Goal: Task Accomplishment & Management: Use online tool/utility

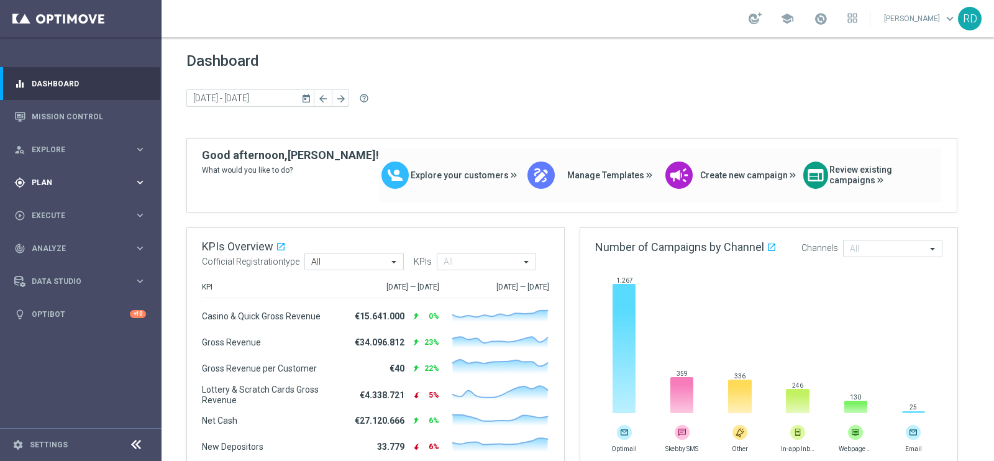
click at [28, 183] on div "gps_fixed Plan" at bounding box center [74, 182] width 120 height 11
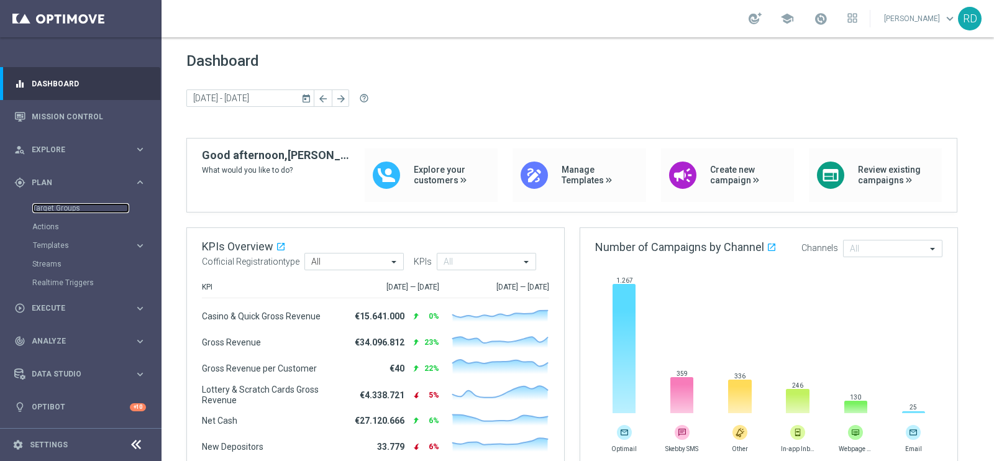
drag, startPoint x: 53, startPoint y: 211, endPoint x: 85, endPoint y: 215, distance: 32.0
click at [53, 212] on link "Target Groups" at bounding box center [80, 208] width 97 height 10
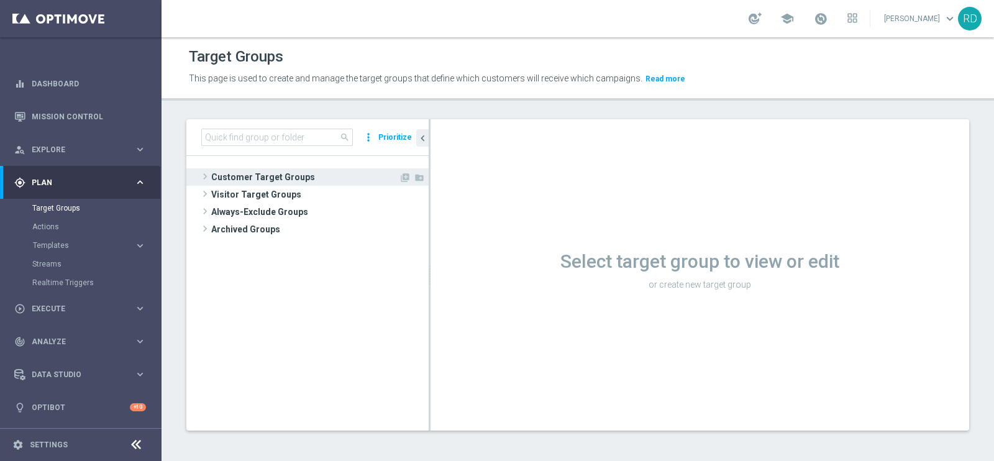
click at [197, 184] on div at bounding box center [307, 176] width 242 height 17
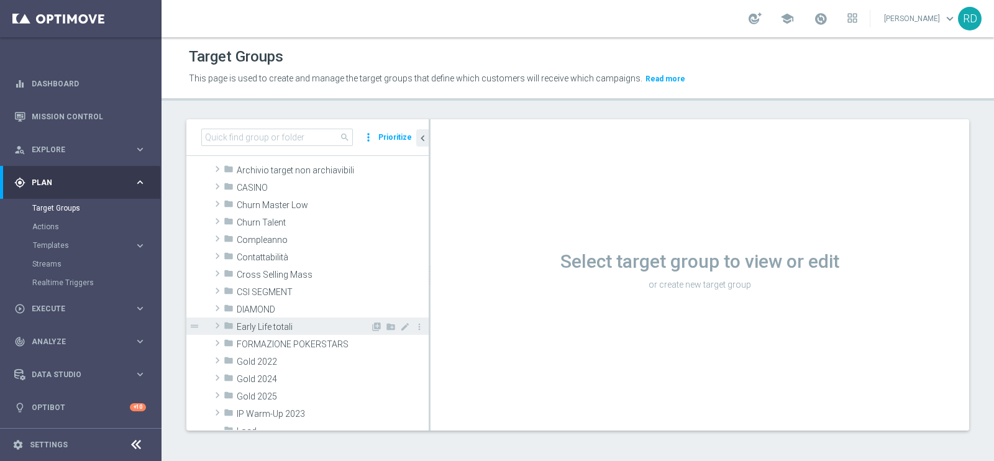
scroll to position [77, 0]
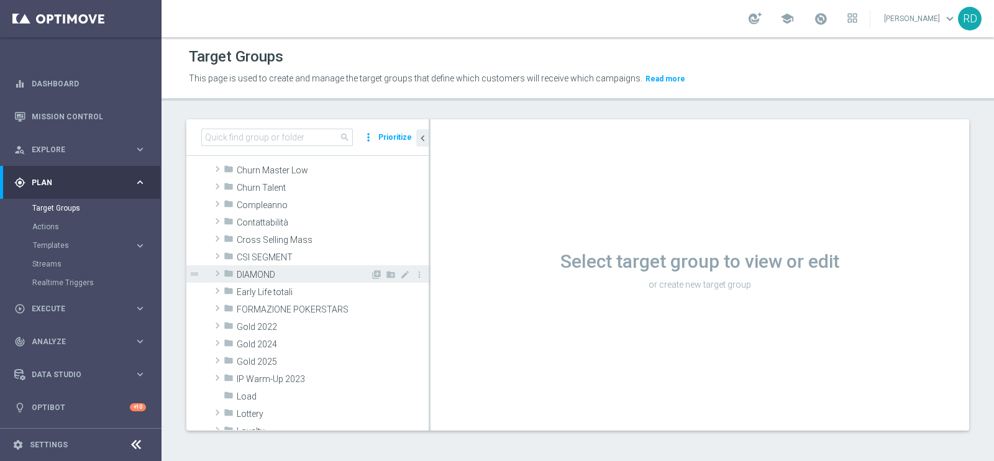
click at [213, 266] on span at bounding box center [217, 273] width 12 height 15
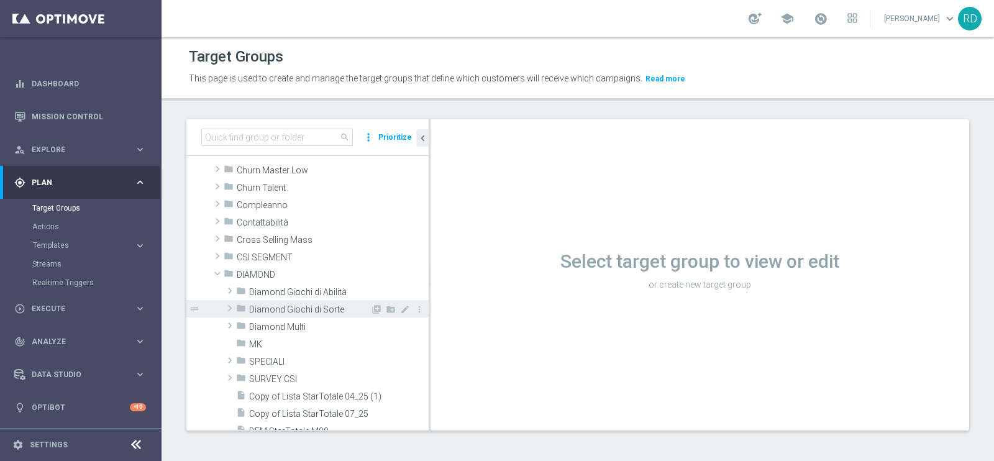
drag, startPoint x: 292, startPoint y: 306, endPoint x: 345, endPoint y: 302, distance: 52.9
click at [293, 306] on span "Diamond Giochi di Sorte" at bounding box center [309, 309] width 121 height 11
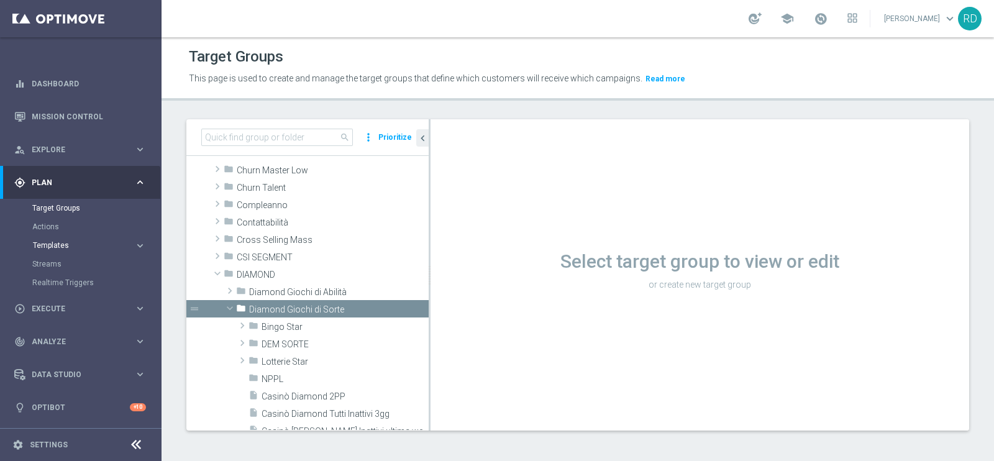
click at [63, 247] on span "Templates" at bounding box center [77, 245] width 89 height 7
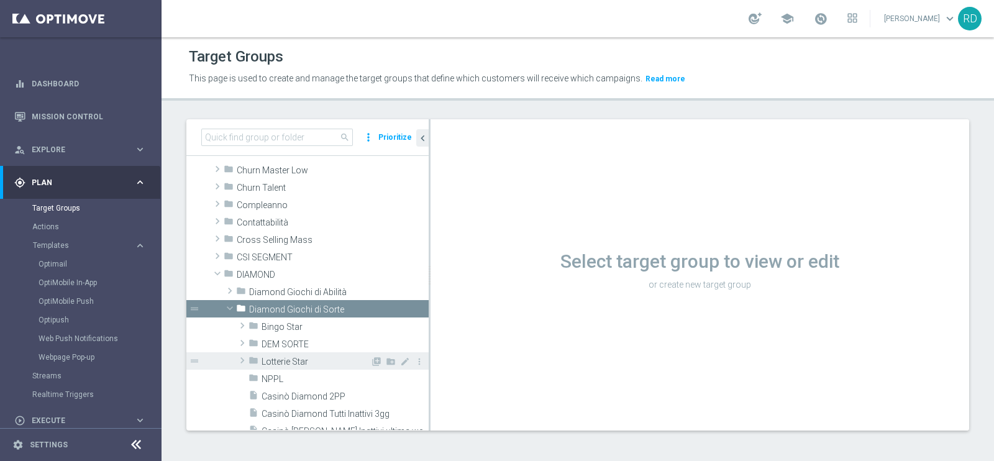
scroll to position [155, 0]
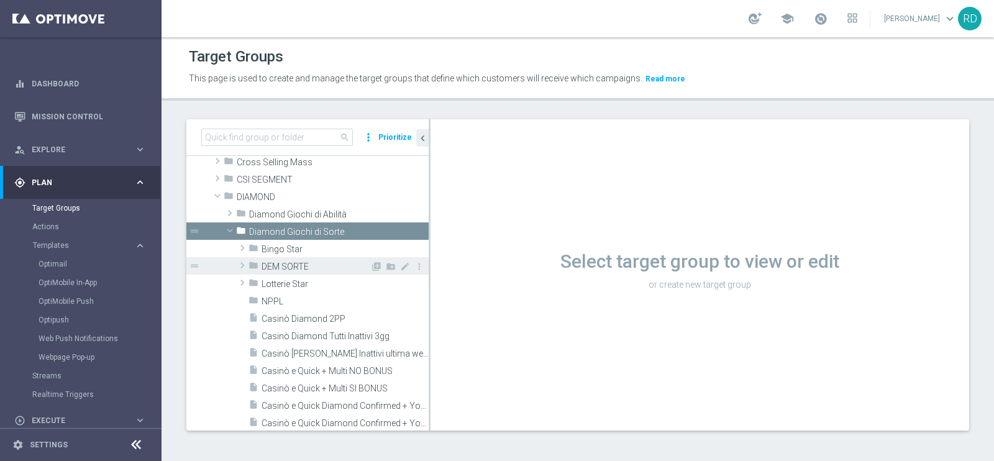
click at [304, 263] on span "DEM SORTE" at bounding box center [315, 266] width 109 height 11
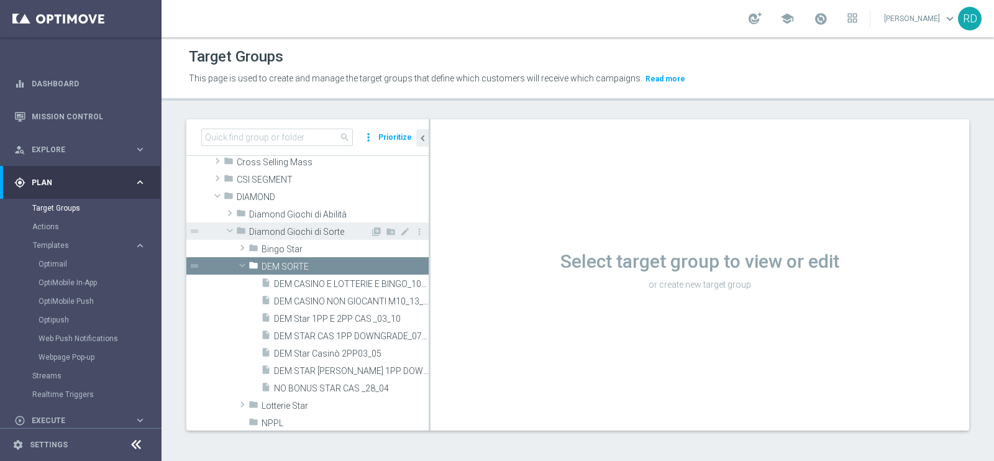
click at [294, 234] on span "Diamond Giochi di Sorte" at bounding box center [309, 232] width 121 height 11
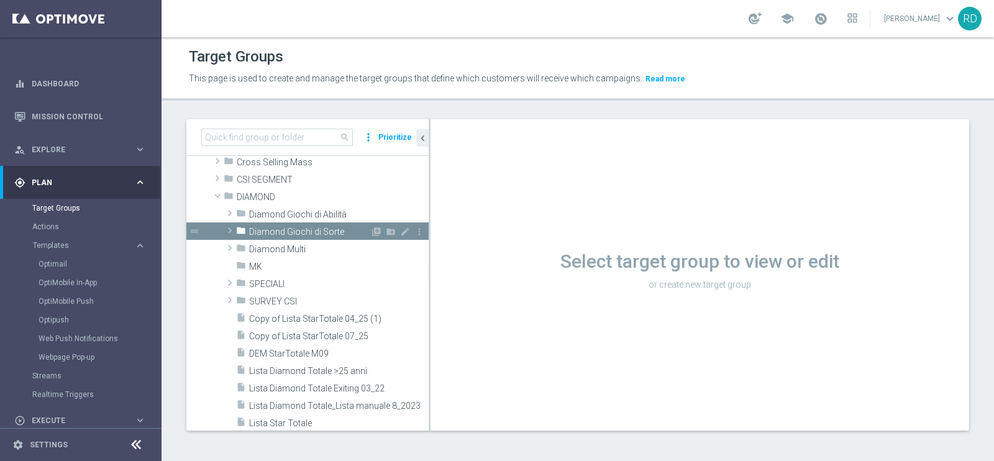
click at [236, 232] on icon "folder" at bounding box center [241, 232] width 10 height 14
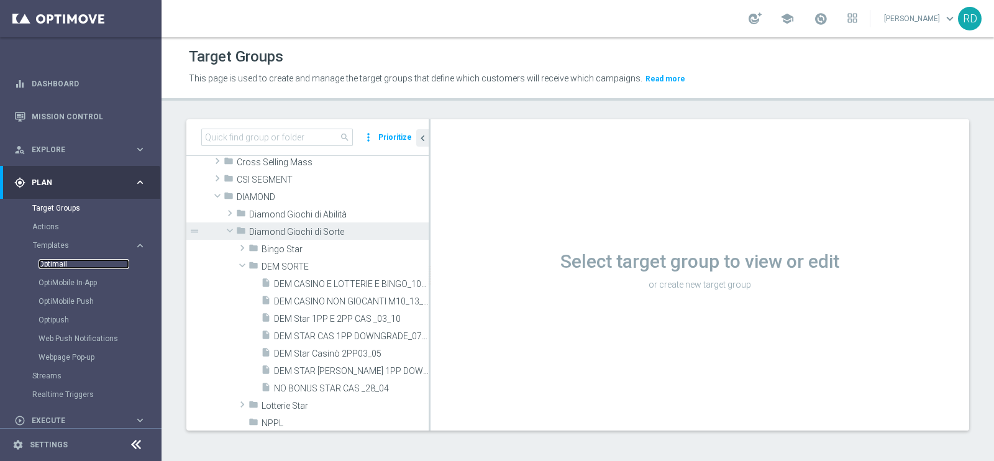
click at [57, 262] on link "Optimail" at bounding box center [84, 264] width 91 height 10
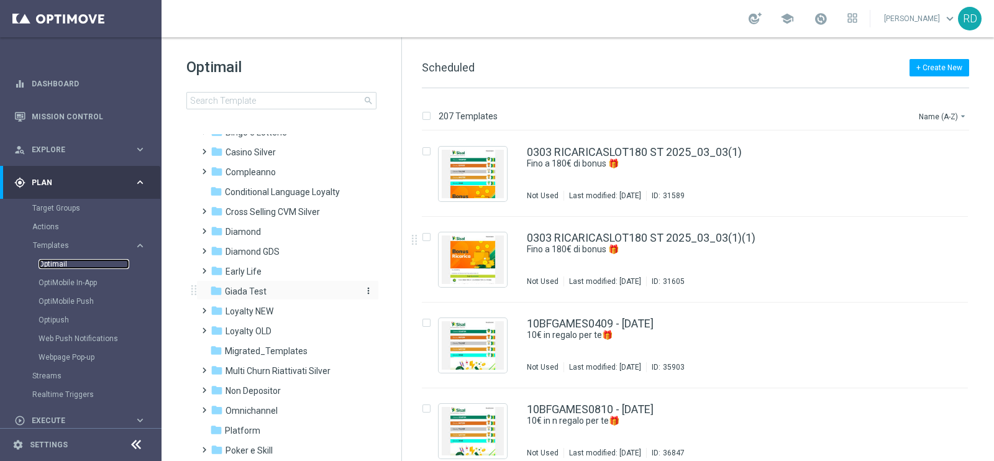
scroll to position [77, 0]
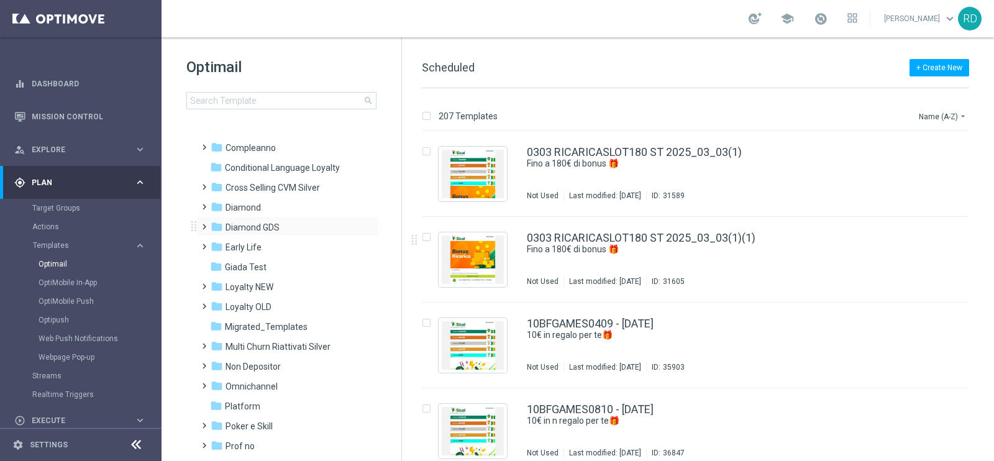
click at [205, 224] on span at bounding box center [202, 221] width 6 height 5
click at [275, 267] on span "Casino Diamond" at bounding box center [269, 266] width 64 height 11
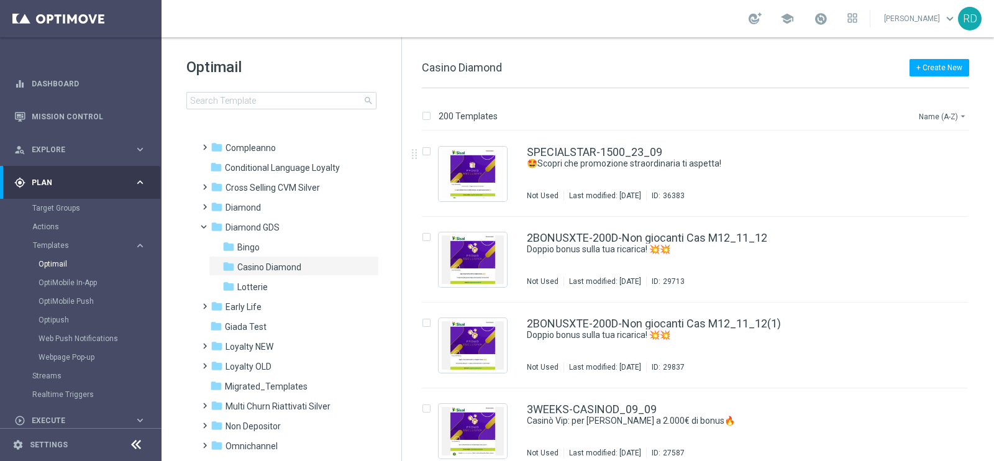
click at [926, 116] on button "Name (A-Z) arrow_drop_down" at bounding box center [943, 116] width 52 height 15
click at [920, 171] on span "Date Modified (Newest)" at bounding box center [920, 171] width 83 height 9
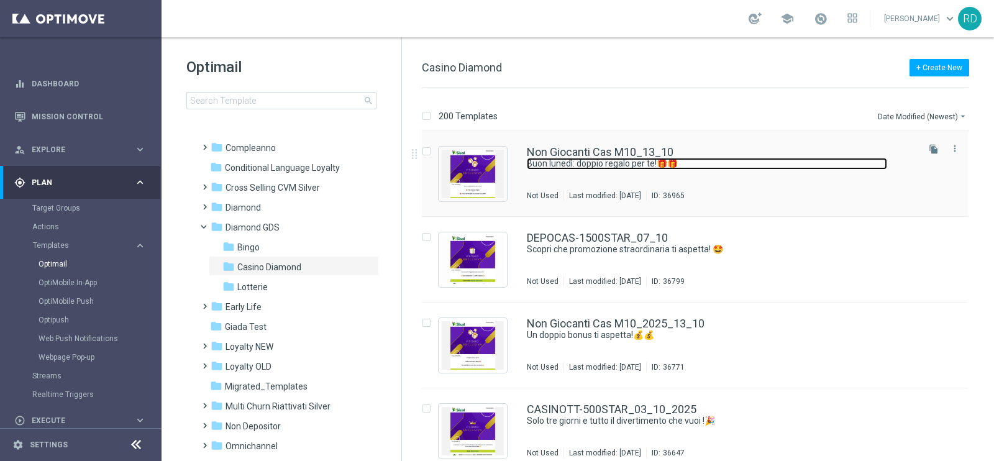
click at [606, 168] on link "Buon lunedì: doppio regalo per te!🎁🎁" at bounding box center [707, 164] width 360 height 12
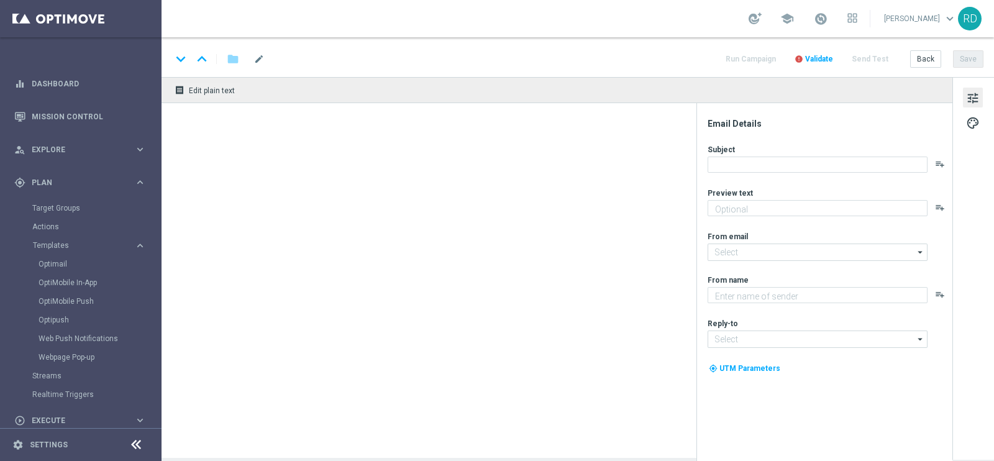
type textarea "Scopri cosa ti abbiamo riservato!"
type input "[EMAIL_ADDRESS][DOMAIN_NAME]"
type textarea "Sisal Vip"
type input "[EMAIL_ADDRESS][DOMAIN_NAME]"
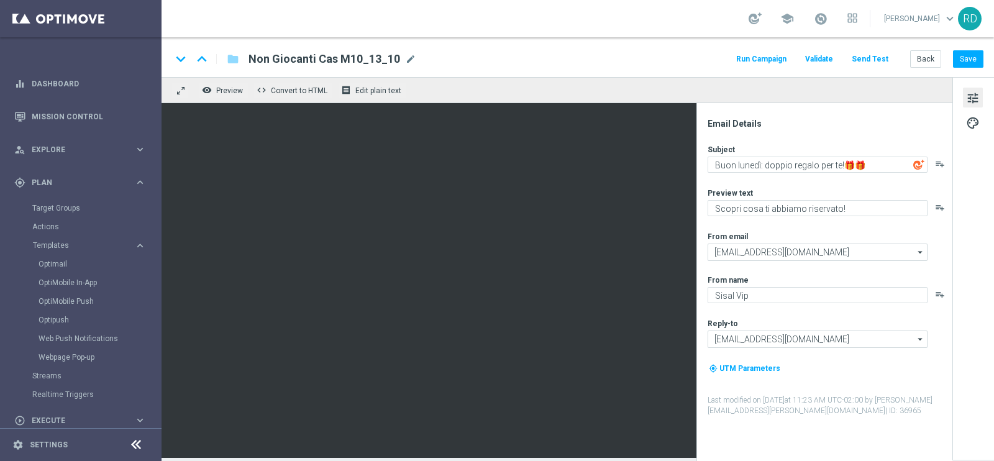
click at [876, 60] on button "Send Test" at bounding box center [870, 59] width 40 height 17
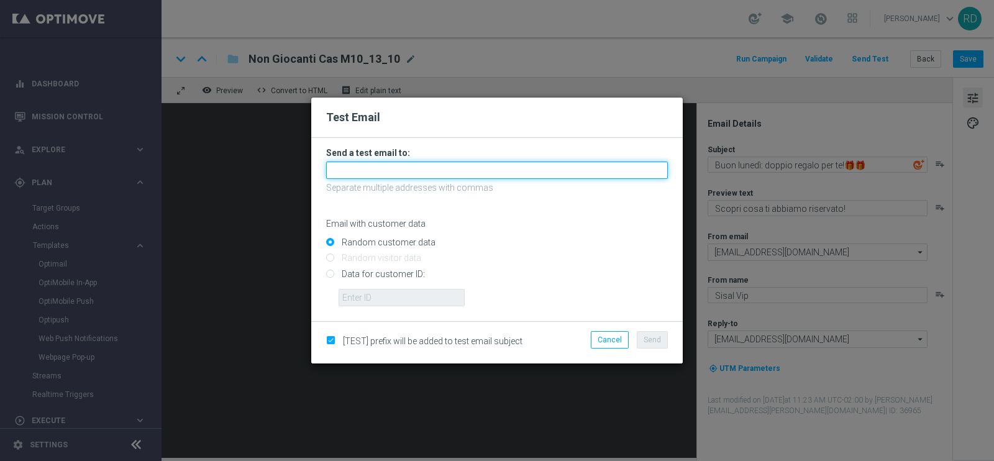
click at [430, 174] on input "text" at bounding box center [497, 169] width 342 height 17
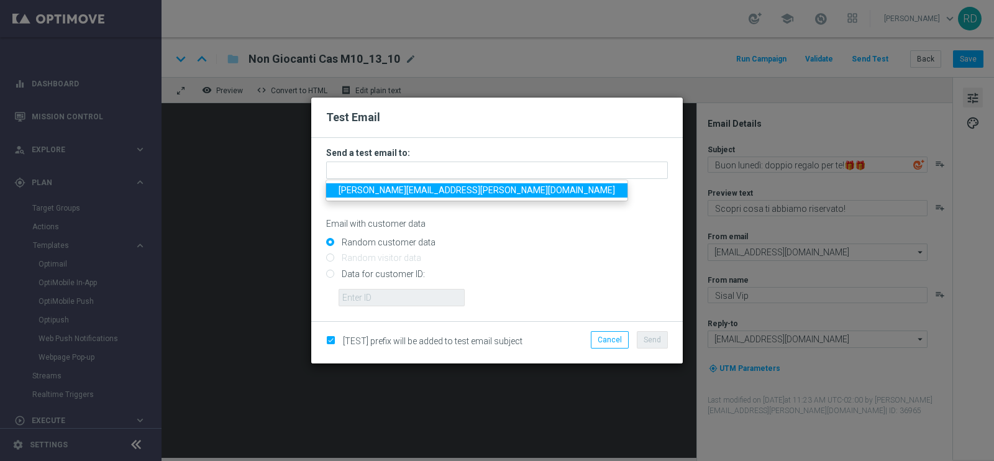
click at [408, 193] on span "[PERSON_NAME][EMAIL_ADDRESS][PERSON_NAME][DOMAIN_NAME]" at bounding box center [476, 190] width 276 height 10
type input "[PERSON_NAME][EMAIL_ADDRESS][PERSON_NAME][DOMAIN_NAME]"
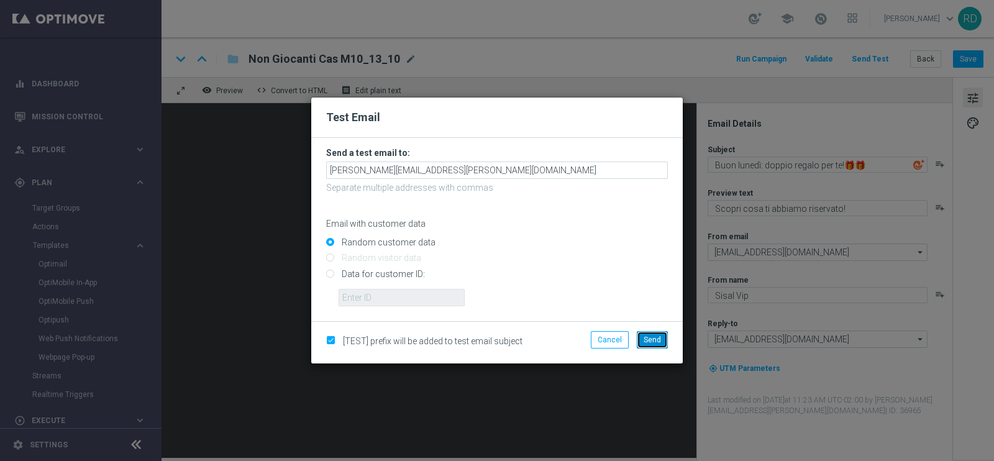
click at [668, 344] on button "Send" at bounding box center [652, 339] width 31 height 17
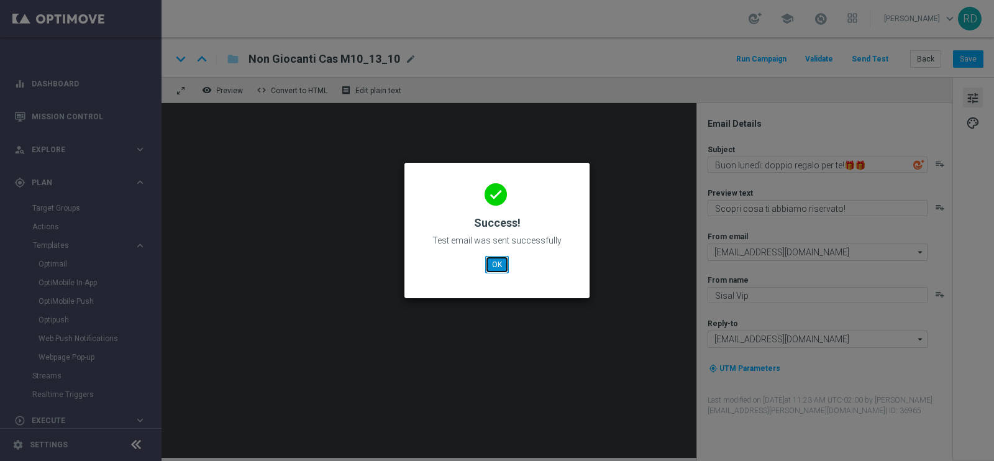
click at [489, 256] on button "OK" at bounding box center [497, 264] width 24 height 17
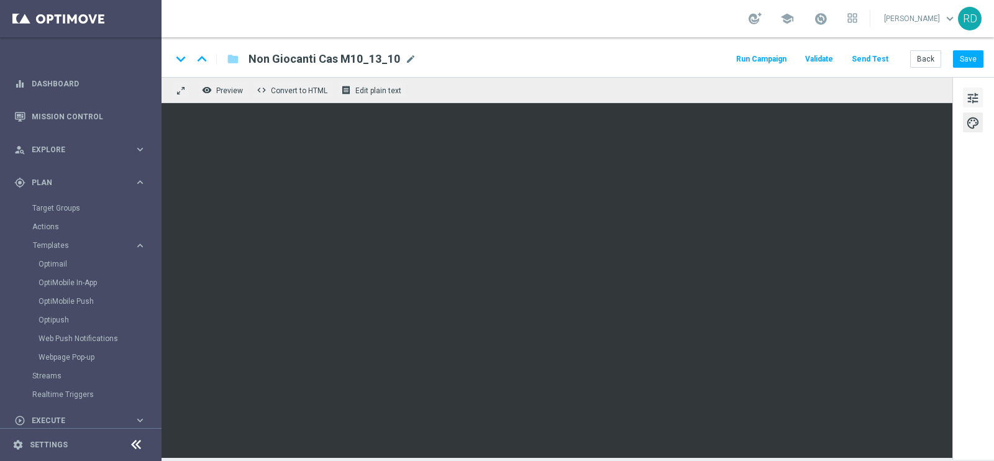
click at [974, 93] on span "tune" at bounding box center [973, 98] width 14 height 16
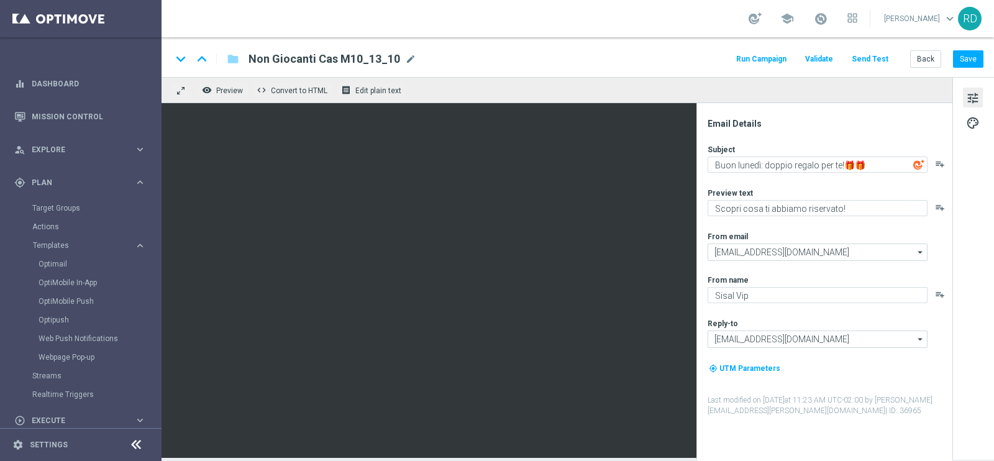
click at [768, 53] on button "Run Campaign" at bounding box center [761, 59] width 54 height 17
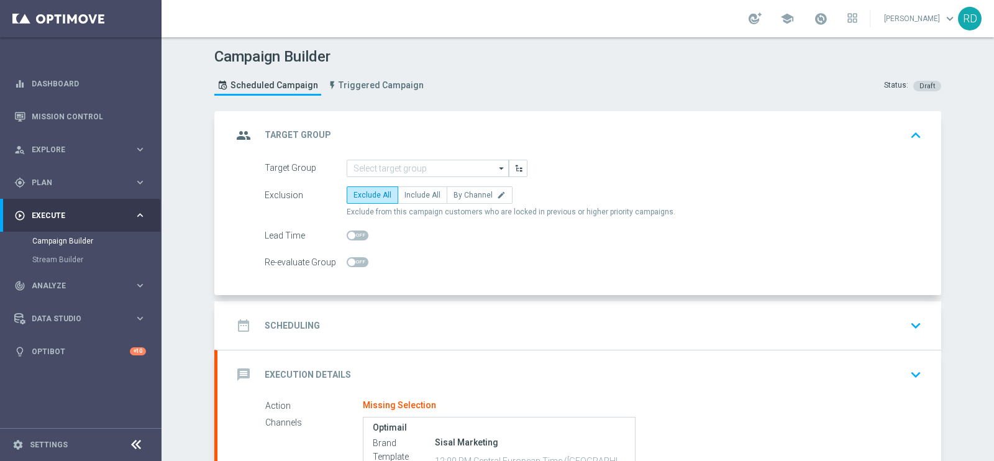
click at [422, 154] on div "group Target Group keyboard_arrow_up" at bounding box center [578, 135] width 723 height 48
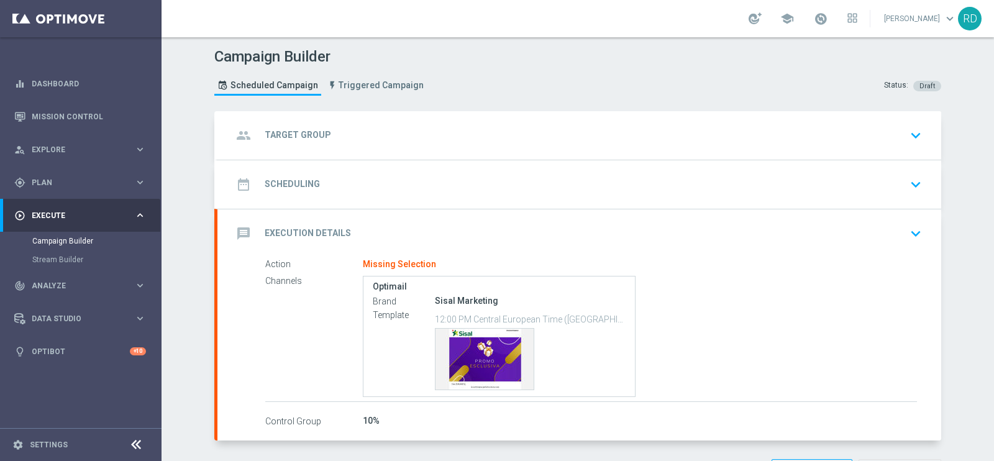
click at [329, 137] on div "group Target Group keyboard_arrow_down" at bounding box center [579, 136] width 694 height 24
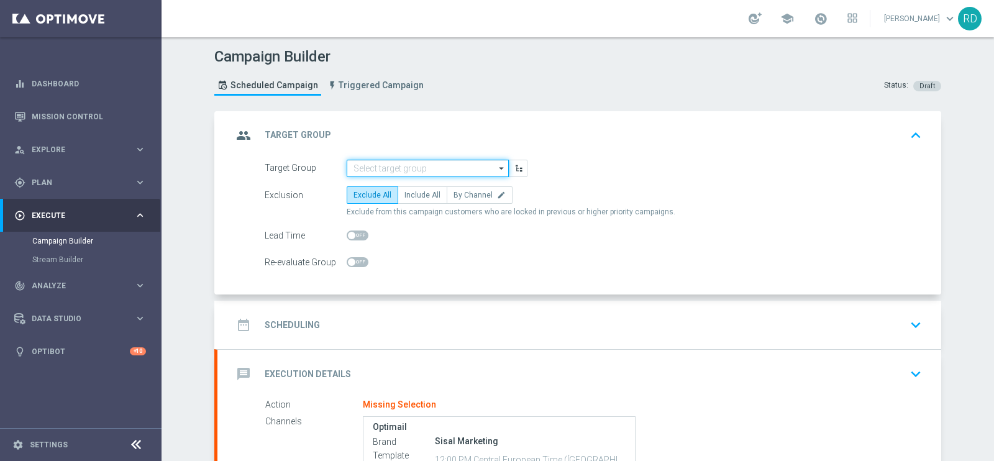
click at [397, 161] on input at bounding box center [428, 168] width 162 height 17
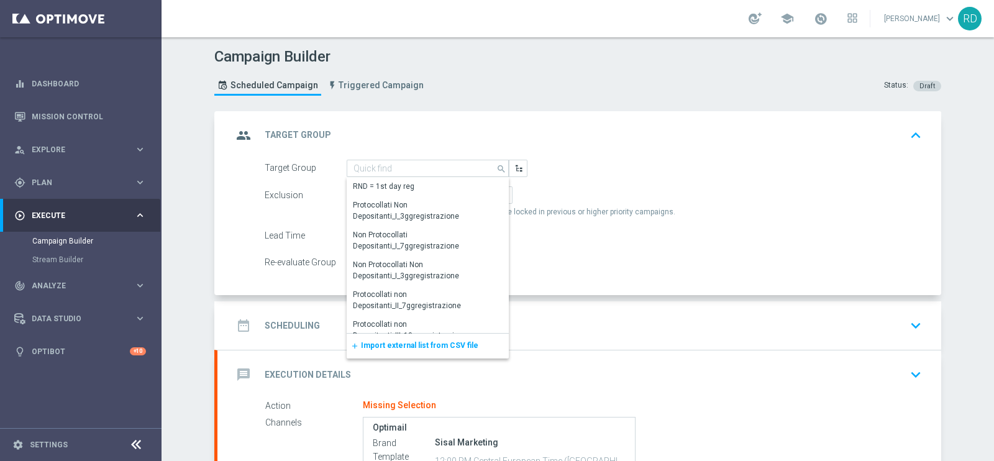
click at [403, 346] on span "Import external list from CSV file" at bounding box center [419, 345] width 117 height 9
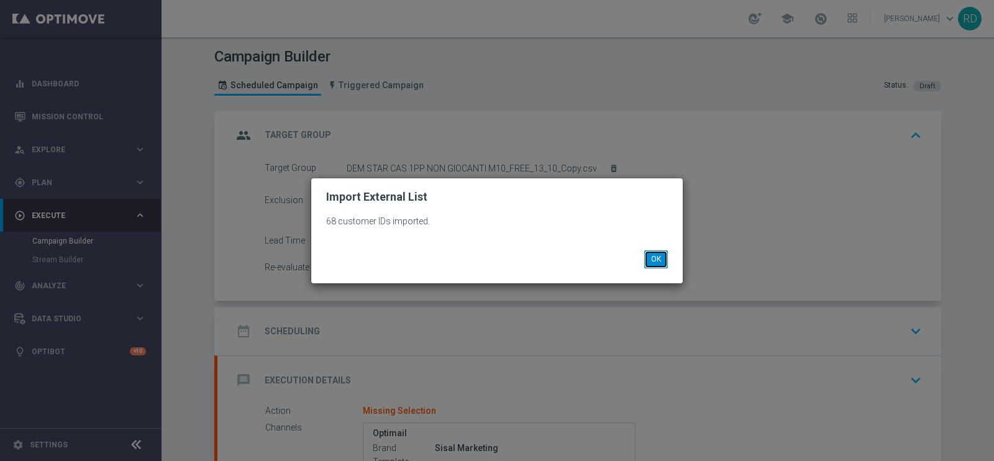
click at [651, 260] on button "OK" at bounding box center [656, 258] width 24 height 17
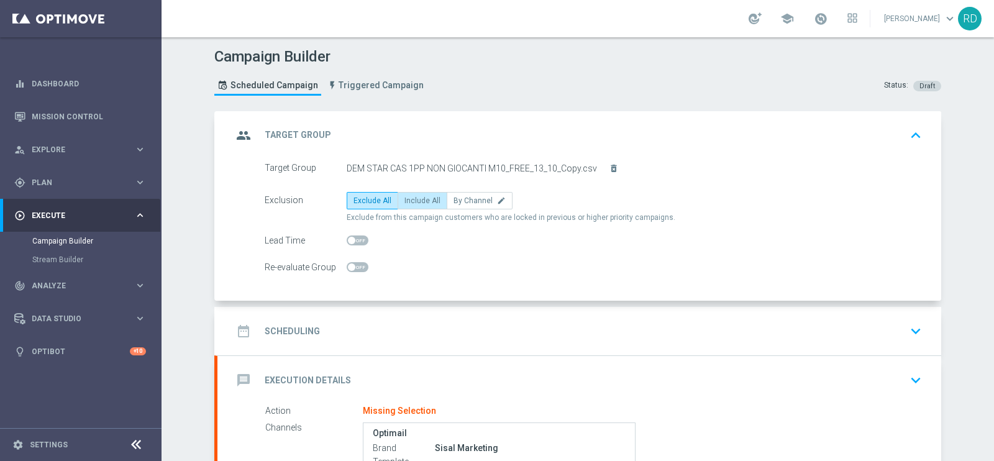
click at [410, 202] on span "Include All" at bounding box center [422, 200] width 36 height 9
click at [410, 202] on input "Include All" at bounding box center [408, 203] width 8 height 8
radio input "true"
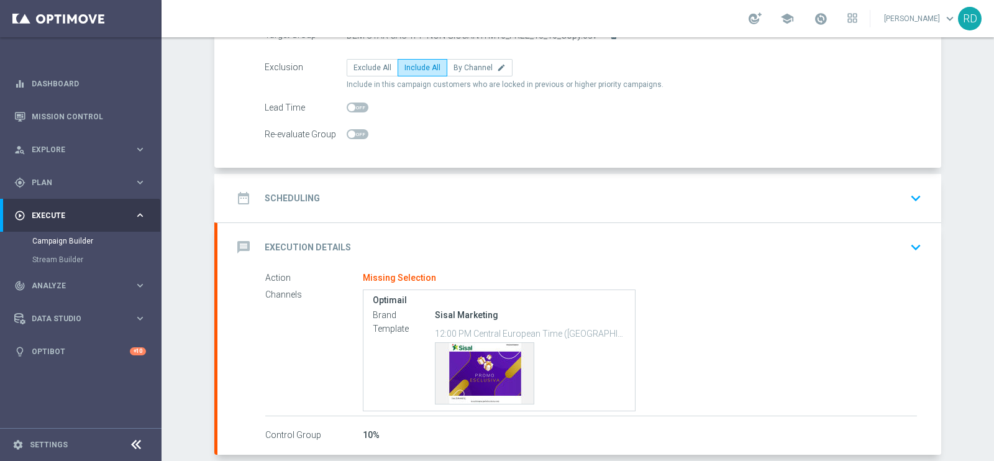
scroll to position [155, 0]
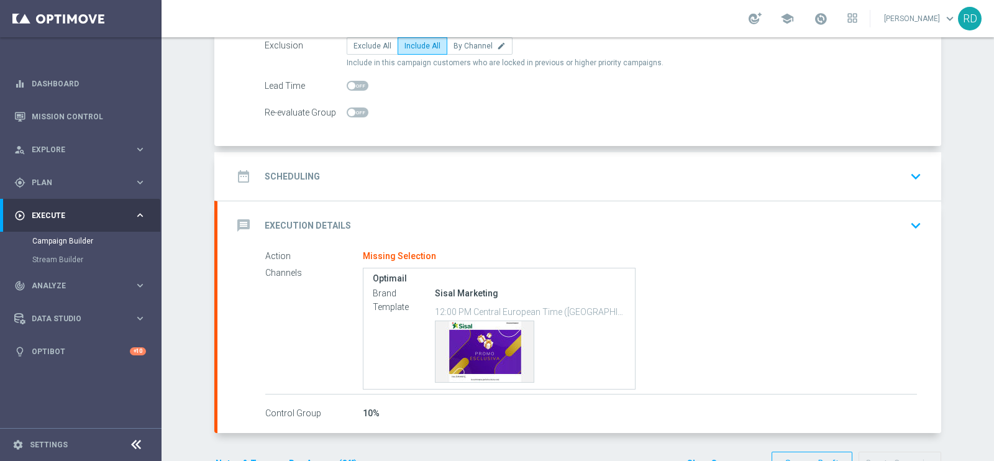
click at [315, 169] on div "date_range Scheduling keyboard_arrow_down" at bounding box center [579, 177] width 694 height 24
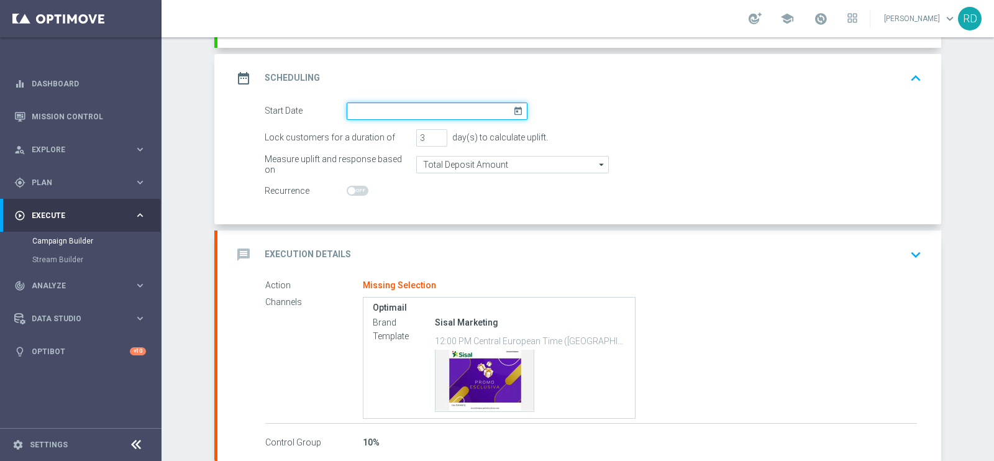
click at [407, 113] on input at bounding box center [437, 110] width 181 height 17
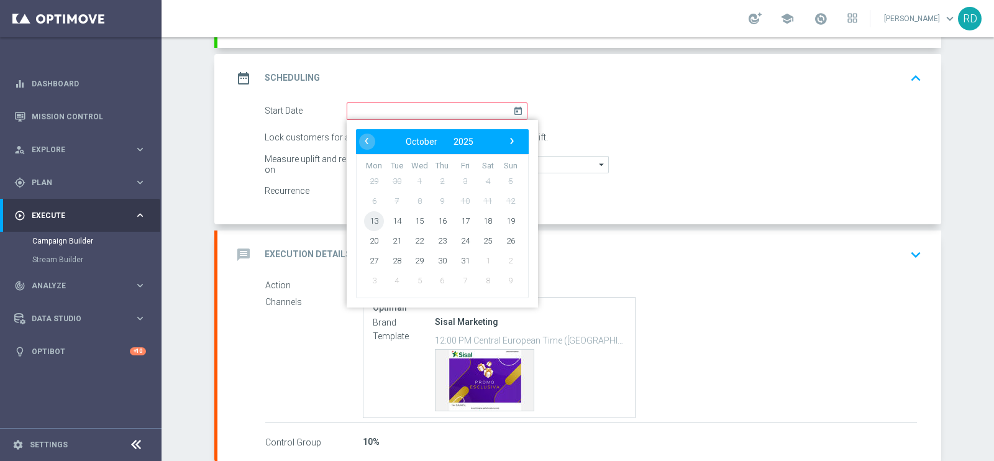
click at [368, 217] on span "13" at bounding box center [374, 221] width 20 height 20
type input "[DATE]"
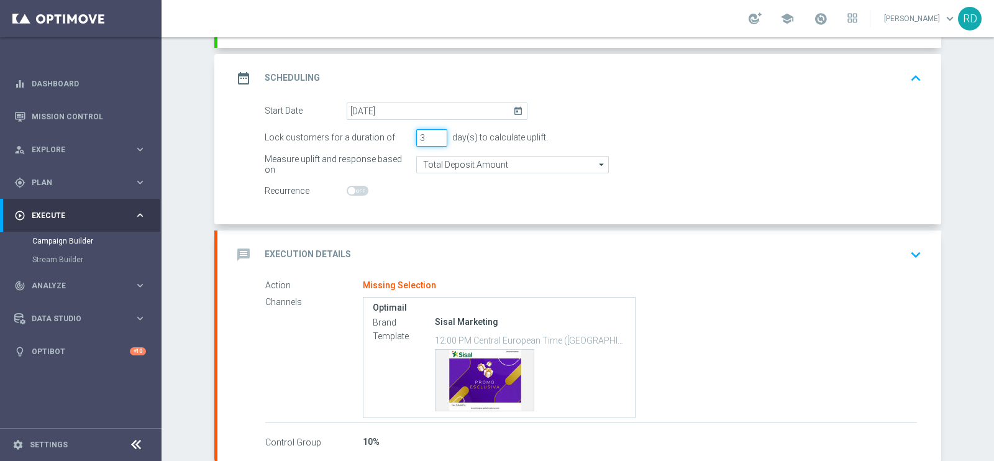
click at [430, 129] on input "3" at bounding box center [431, 137] width 31 height 17
click at [432, 135] on input "2" at bounding box center [431, 137] width 31 height 17
click at [432, 135] on input "1" at bounding box center [431, 137] width 31 height 17
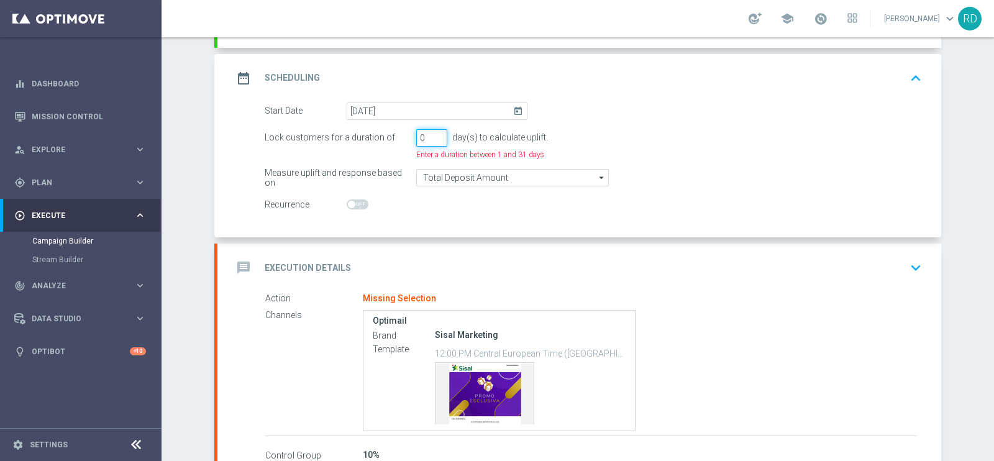
click at [432, 138] on input "0" at bounding box center [431, 137] width 31 height 17
click at [432, 138] on input "-1" at bounding box center [431, 137] width 31 height 17
click at [432, 138] on input "-2" at bounding box center [431, 137] width 31 height 17
click at [433, 137] on input "-1" at bounding box center [431, 137] width 31 height 17
click at [432, 130] on input "-1" at bounding box center [431, 137] width 31 height 17
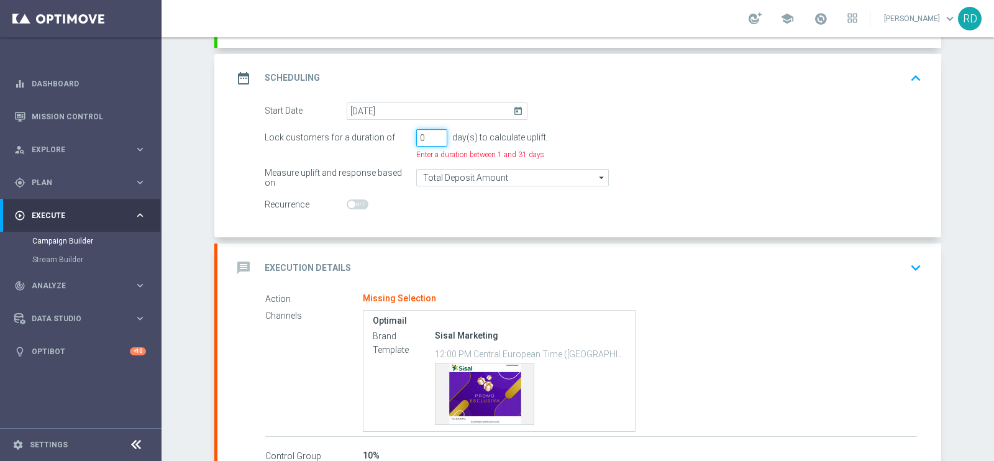
click at [432, 132] on input "0" at bounding box center [431, 137] width 31 height 17
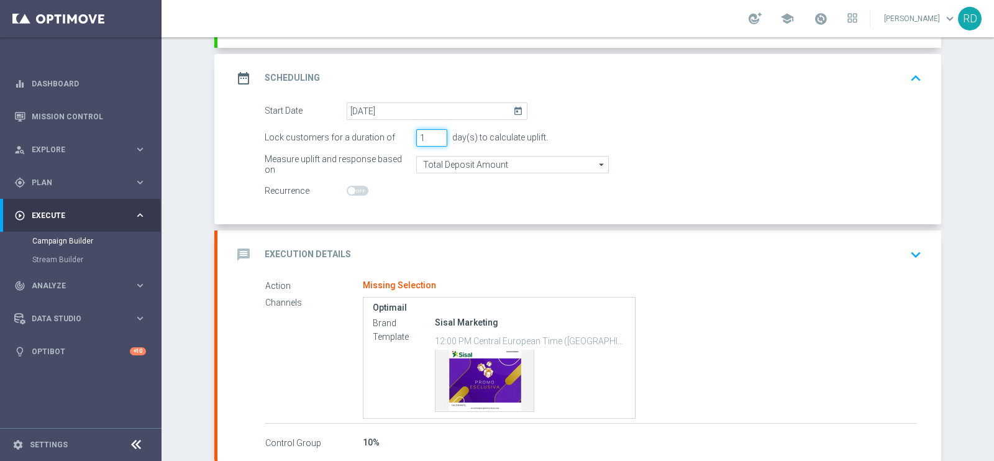
click at [433, 134] on input "1" at bounding box center [431, 137] width 31 height 17
click at [433, 134] on input "2" at bounding box center [431, 137] width 31 height 17
click at [433, 134] on input "3" at bounding box center [431, 137] width 31 height 17
click at [433, 134] on input "4" at bounding box center [431, 137] width 31 height 17
type input "5"
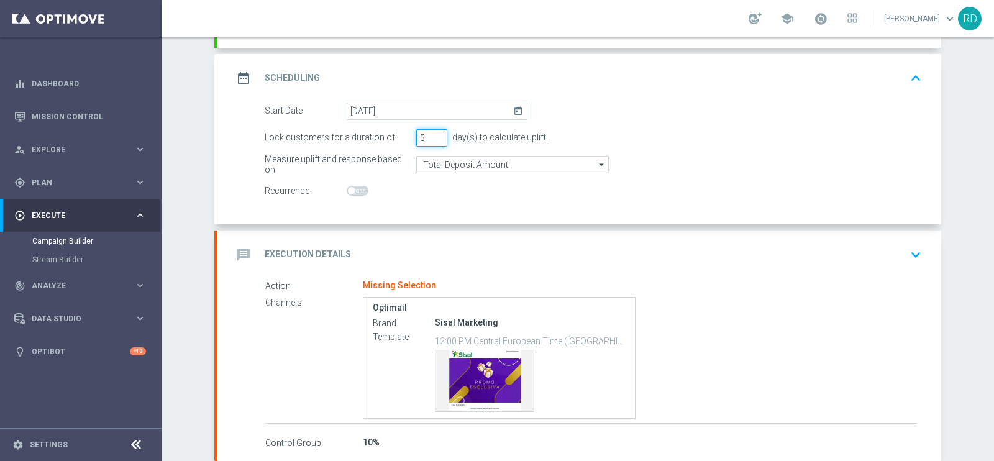
click at [433, 134] on input "5" at bounding box center [431, 137] width 31 height 17
click at [243, 250] on icon "message" at bounding box center [243, 254] width 22 height 22
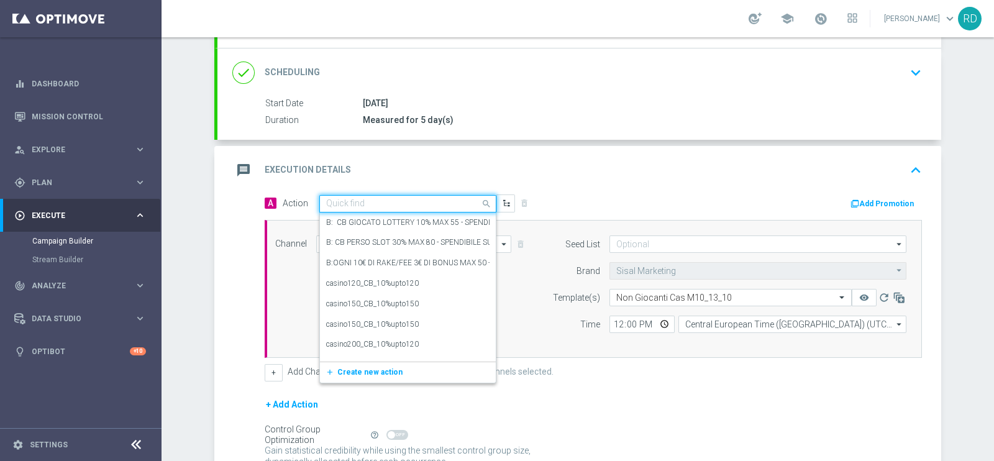
click at [368, 202] on input "text" at bounding box center [395, 204] width 138 height 11
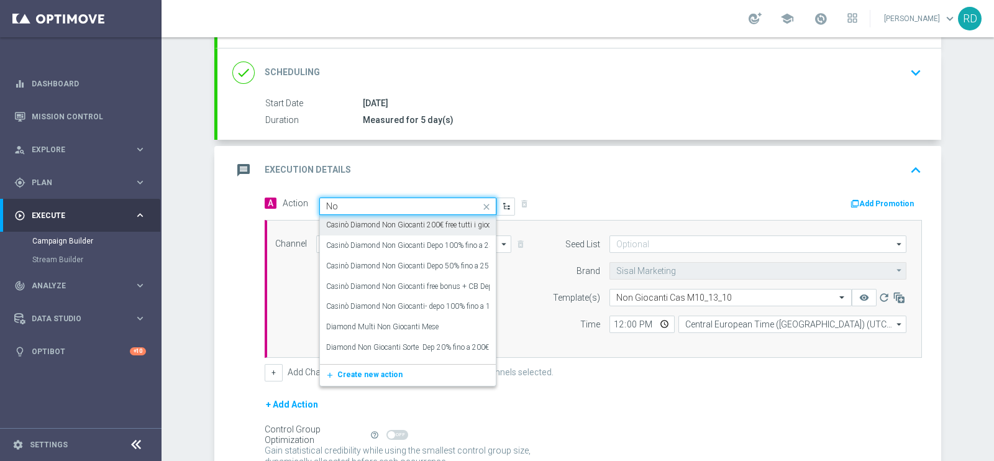
type input "N"
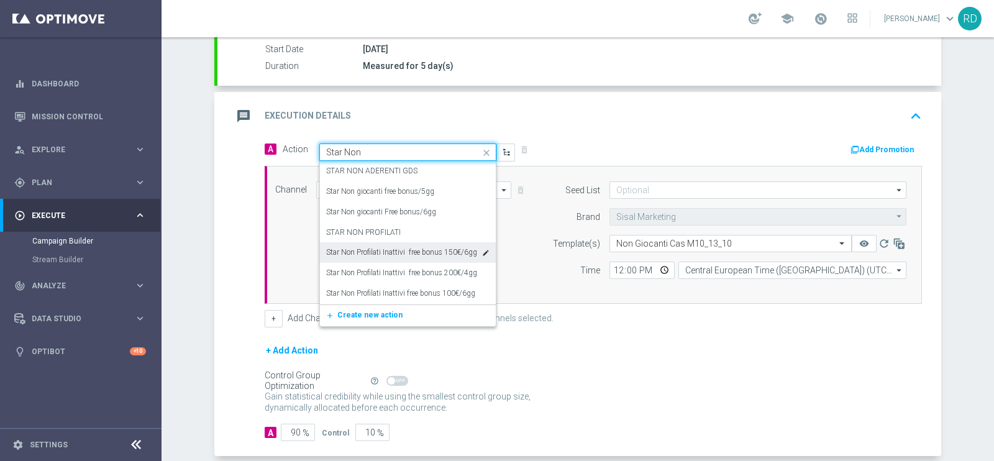
scroll to position [233, 0]
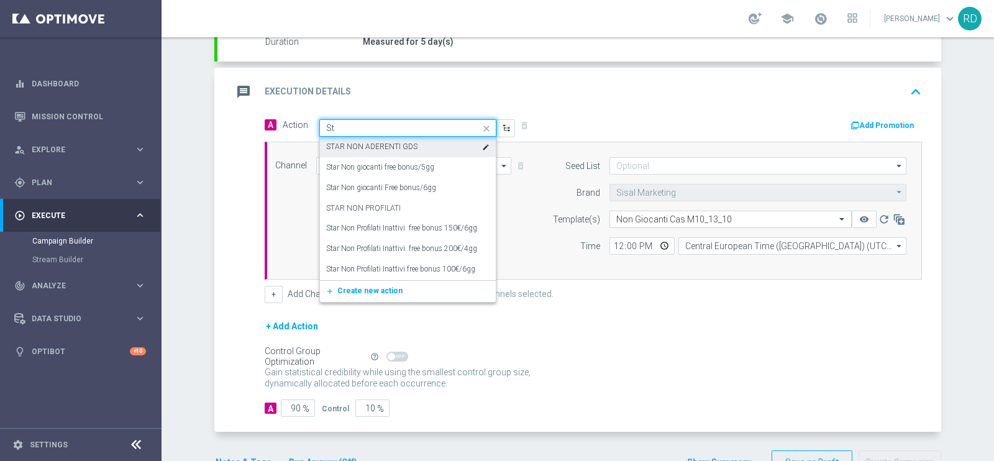
type input "S"
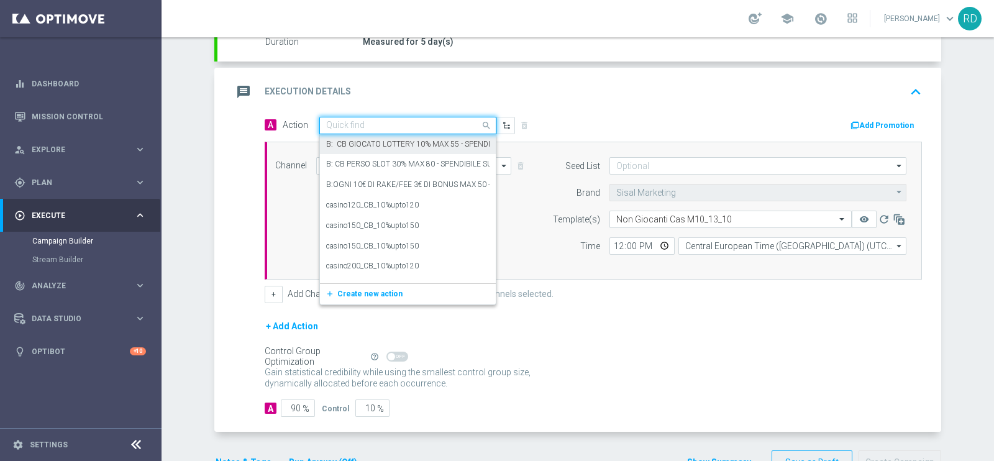
type input "s"
type input "Non giocant"
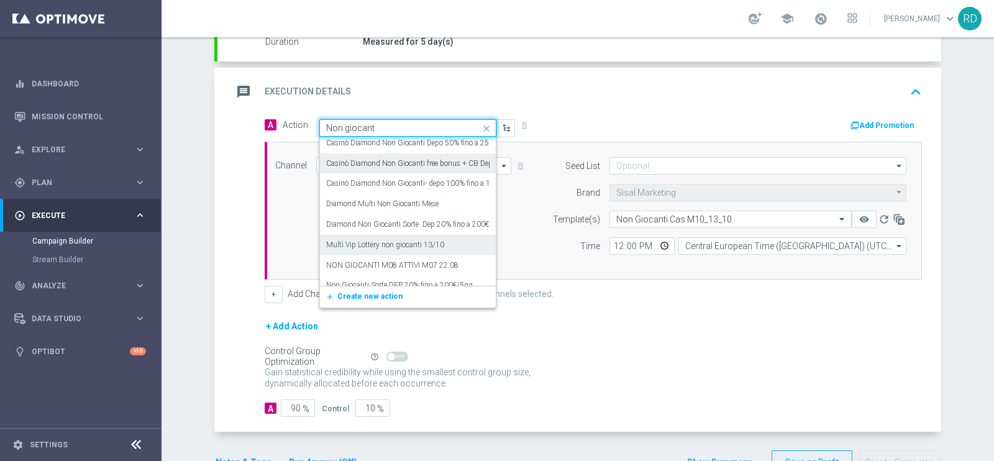
scroll to position [77, 0]
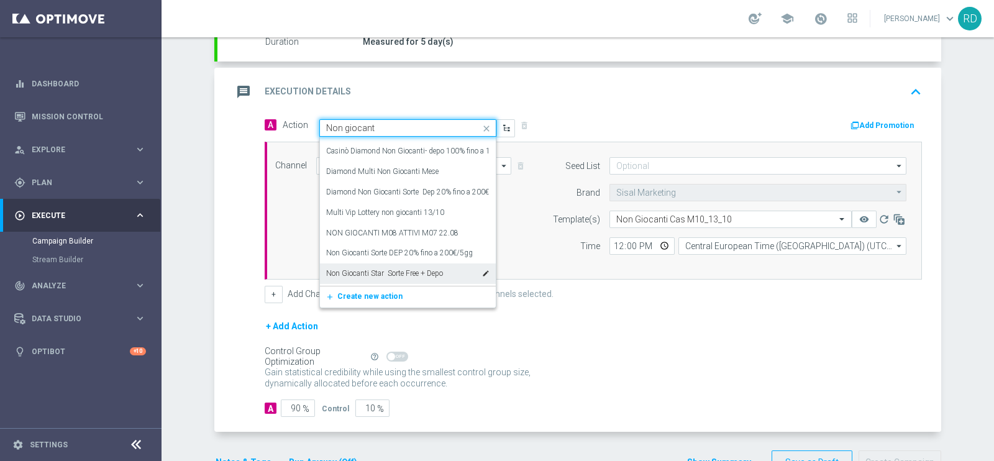
click at [430, 268] on label "Non Giocanti Star Sorte Free + Depo" at bounding box center [384, 273] width 117 height 11
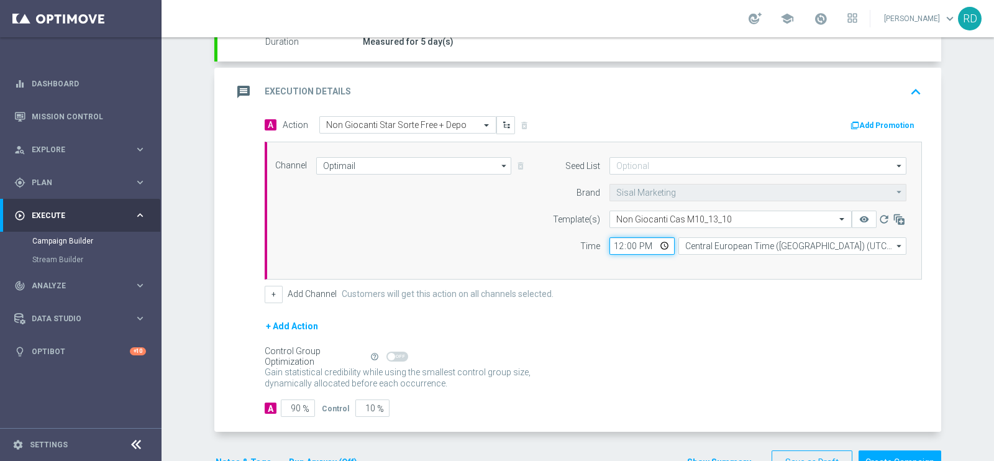
click at [635, 242] on input "12:00" at bounding box center [641, 245] width 65 height 17
type input "13:15"
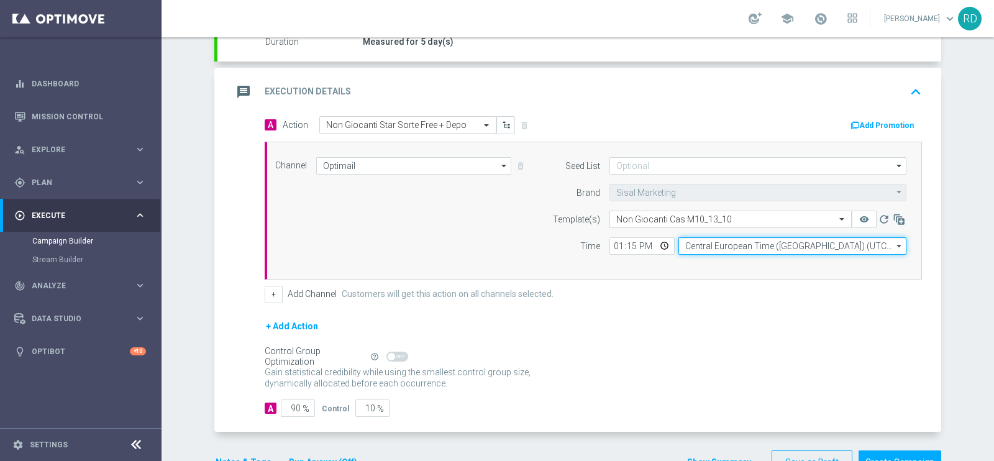
click at [719, 250] on input "Central European Time ([GEOGRAPHIC_DATA]) (UTC +02:00)" at bounding box center [792, 245] width 228 height 17
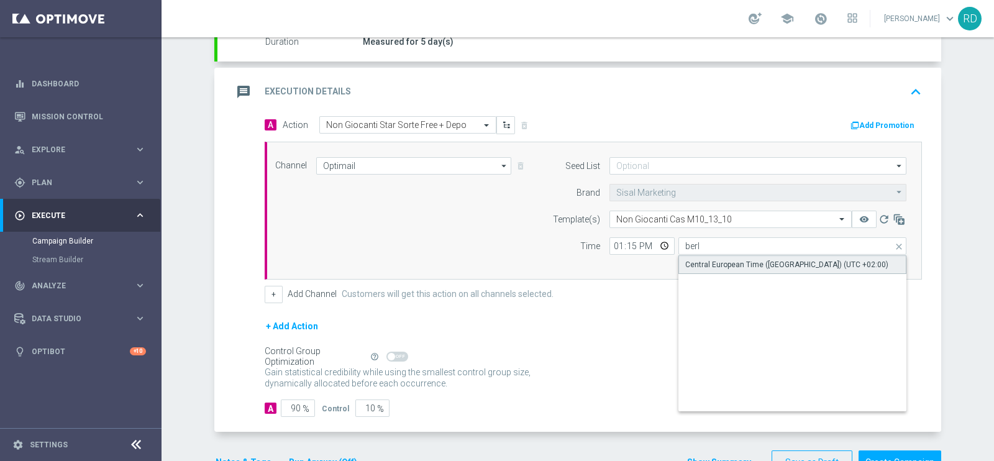
click at [737, 266] on div "Central European Time ([GEOGRAPHIC_DATA]) (UTC +02:00)" at bounding box center [786, 264] width 203 height 11
type input "Central European Time ([GEOGRAPHIC_DATA]) (UTC +02:00)"
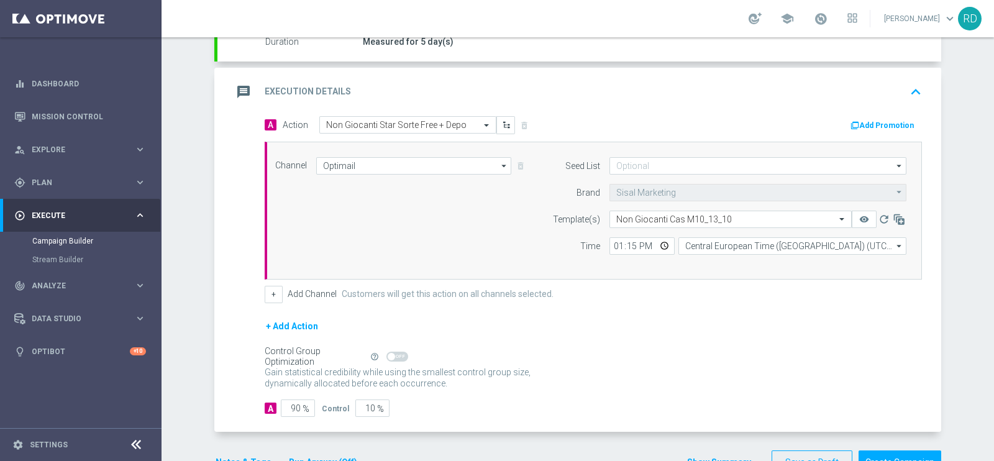
click at [389, 219] on div "Channel Optimail Optimail arrow_drop_down Drag here to set row groups Drag here…" at bounding box center [591, 210] width 650 height 107
click at [286, 402] on input "90" at bounding box center [298, 407] width 34 height 17
type input "1"
type input "99"
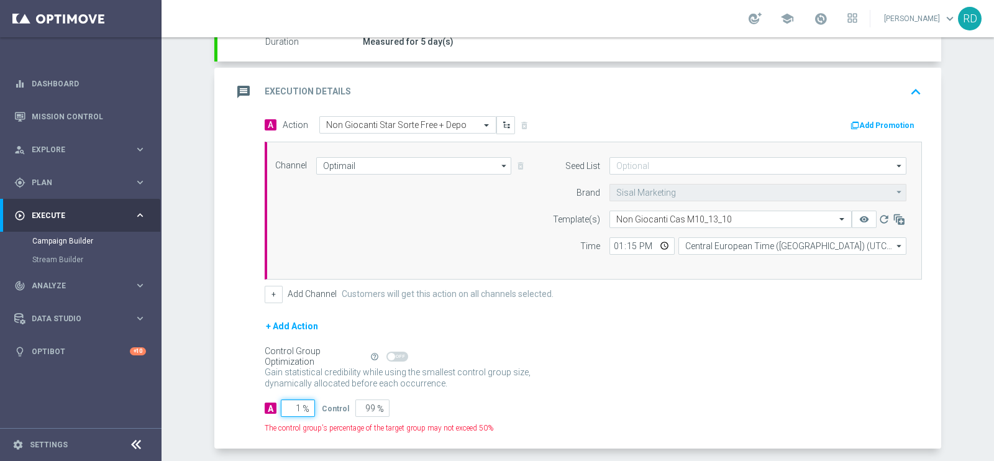
type input "10"
type input "90"
type input "100"
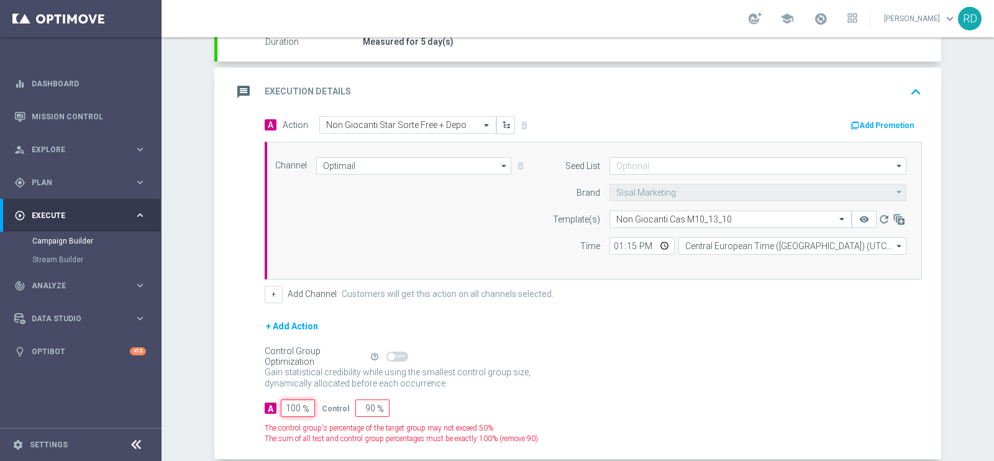
type input "0"
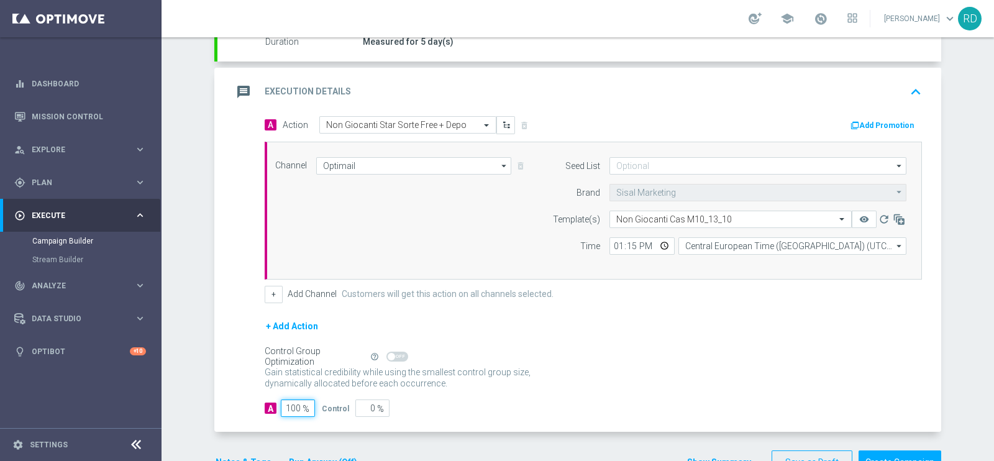
type input "100"
click at [545, 334] on div "+ Add Action" at bounding box center [593, 334] width 657 height 31
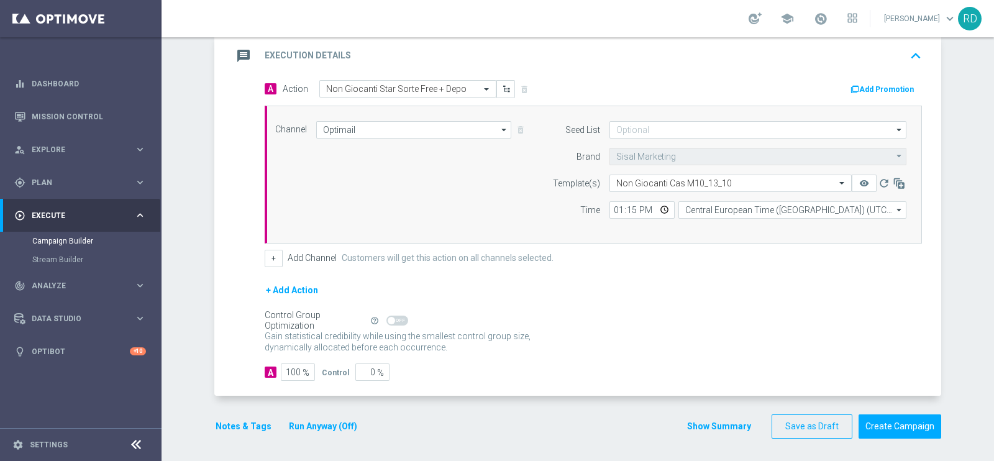
click at [219, 433] on div "Notes & Tags Run Anyway (Off)" at bounding box center [293, 426] width 159 height 24
click at [235, 430] on button "Notes & Tags" at bounding box center [243, 427] width 58 height 16
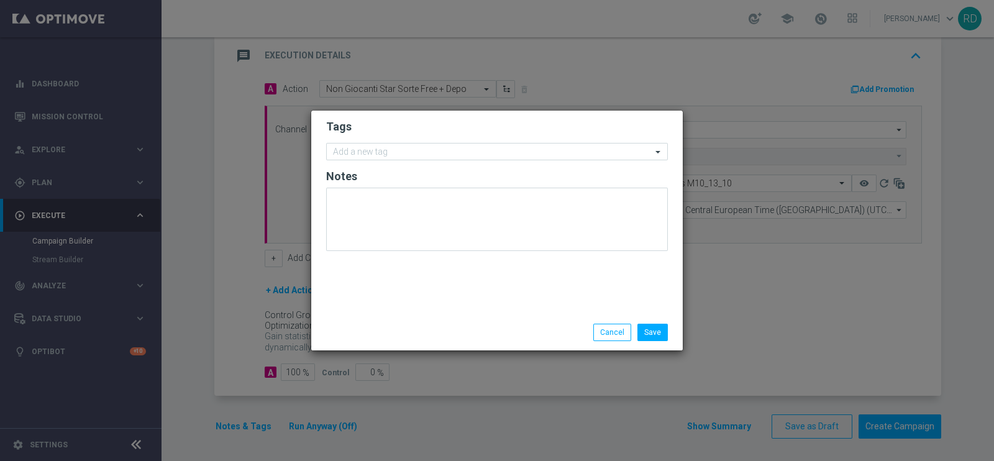
click at [417, 138] on form "Tags Add a new tag Notes" at bounding box center [497, 188] width 342 height 144
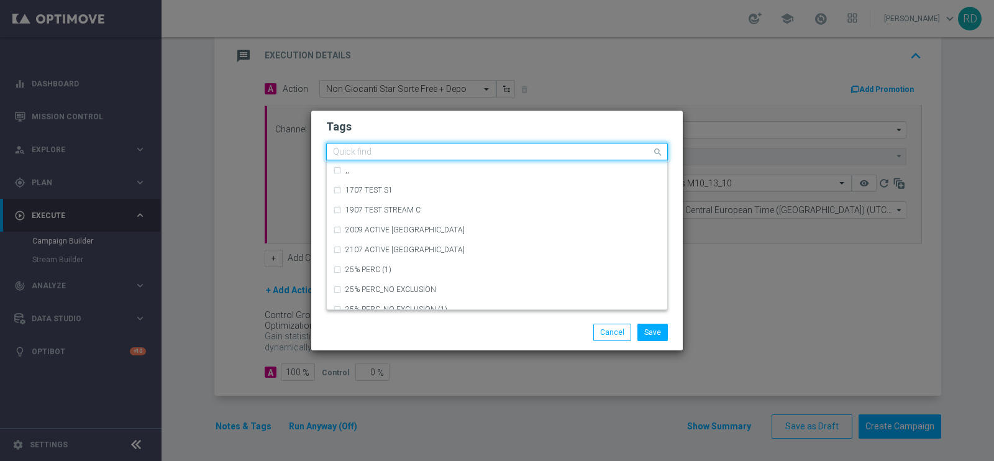
click at [413, 155] on input "text" at bounding box center [492, 152] width 319 height 11
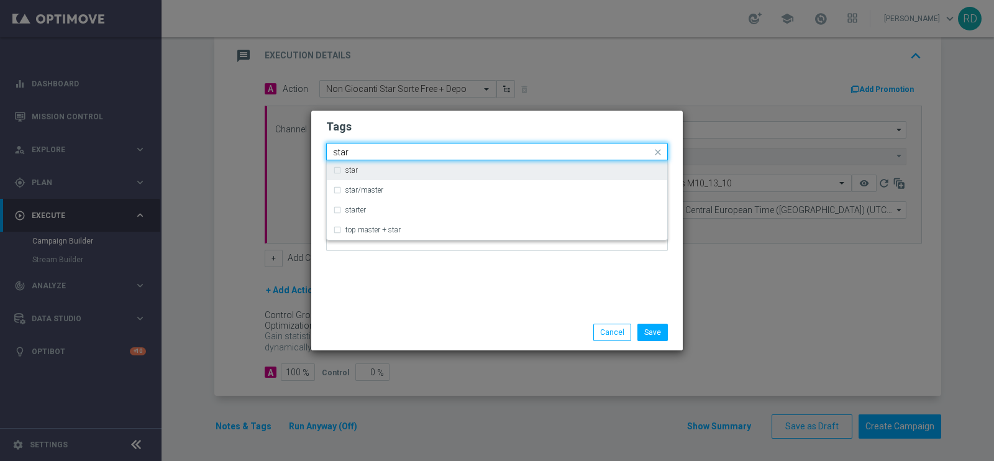
click at [393, 173] on div "star" at bounding box center [502, 169] width 315 height 7
type input "star"
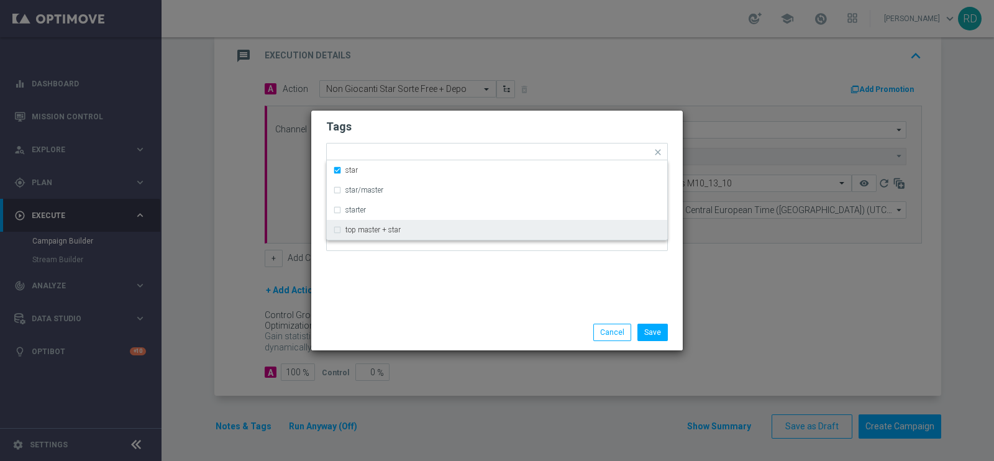
drag, startPoint x: 401, startPoint y: 293, endPoint x: 413, endPoint y: 258, distance: 36.7
click at [401, 293] on div "Tags Quick find × star star star/master starter top master + star Notes" at bounding box center [496, 213] width 371 height 204
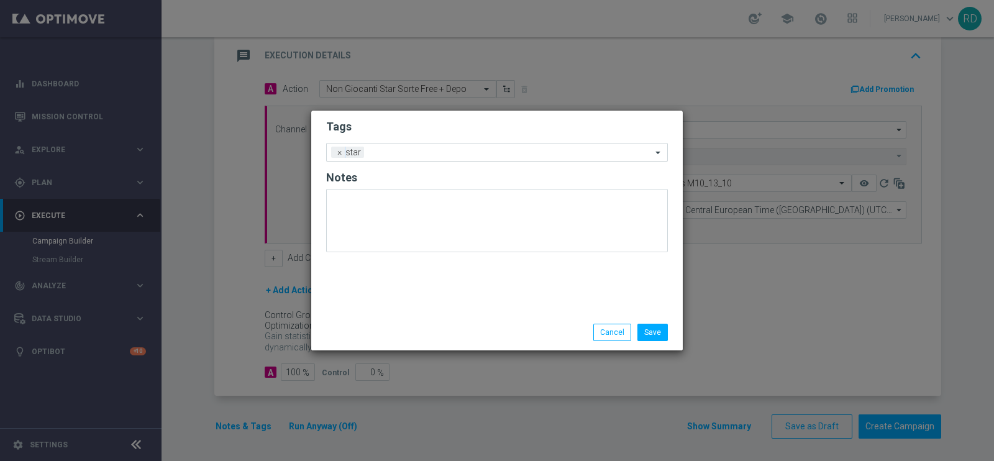
click at [425, 152] on input "text" at bounding box center [510, 153] width 283 height 11
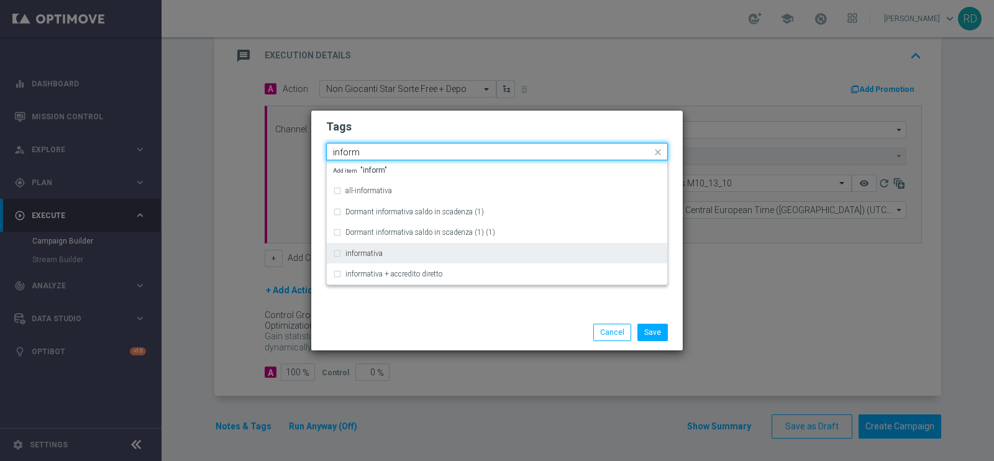
drag, startPoint x: 458, startPoint y: 184, endPoint x: 471, endPoint y: 252, distance: 68.9
click at [471, 252] on div "all-informativa Dormant informativa saldo in scadenza (1) Dormant informativa s…" at bounding box center [497, 222] width 340 height 124
click at [471, 252] on div "informativa" at bounding box center [502, 253] width 315 height 7
type input "inform"
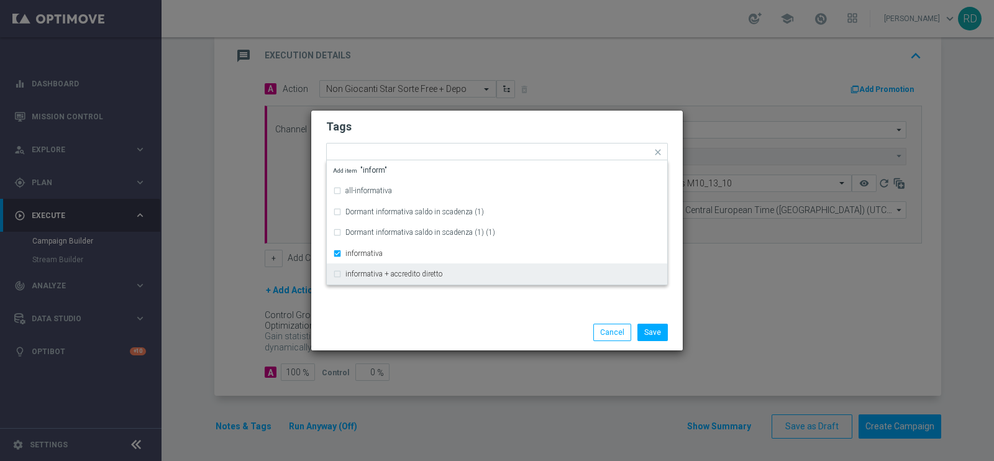
click at [473, 321] on div "Save Cancel" at bounding box center [496, 332] width 371 height 36
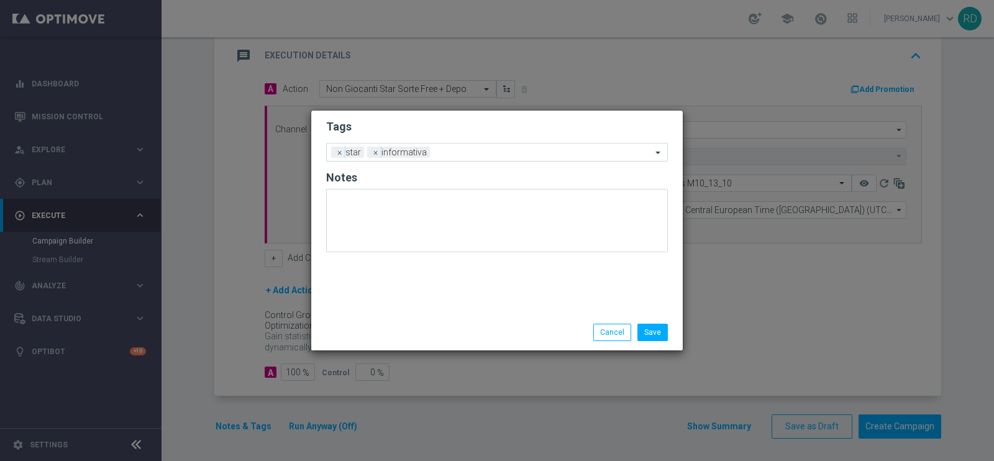
click at [675, 332] on div "Save Cancel" at bounding box center [557, 332] width 240 height 17
click at [659, 332] on button "Save" at bounding box center [652, 332] width 30 height 17
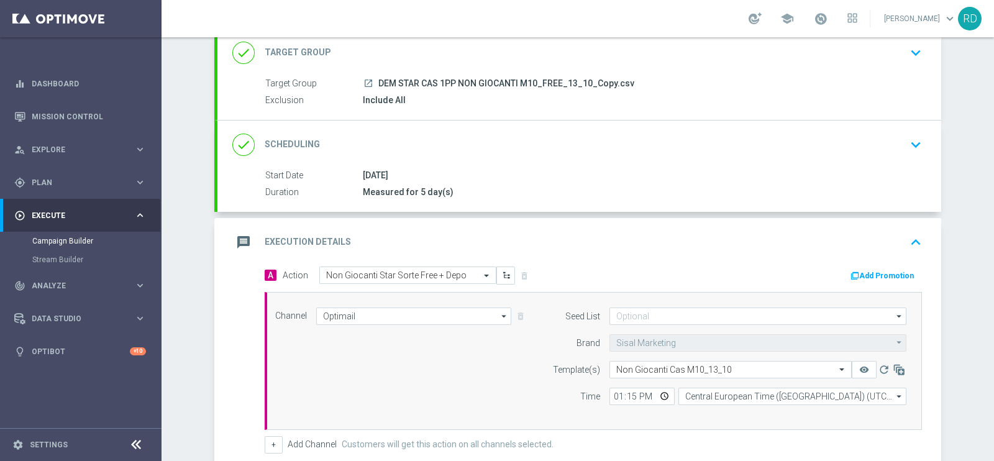
scroll to position [114, 0]
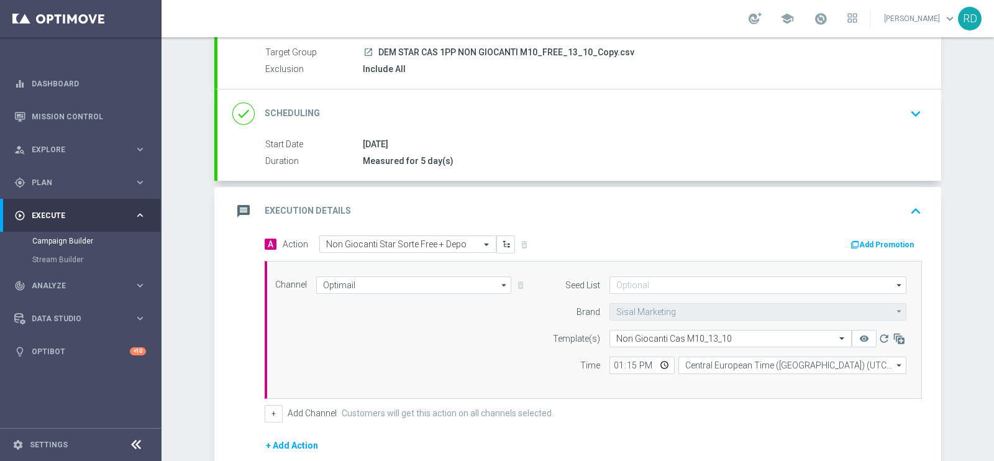
click at [232, 207] on icon "message" at bounding box center [243, 211] width 22 height 22
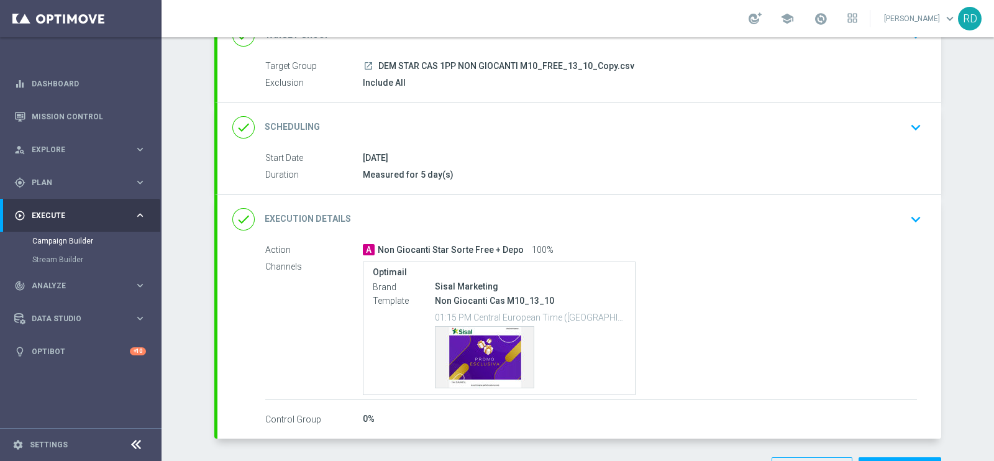
scroll to position [65, 0]
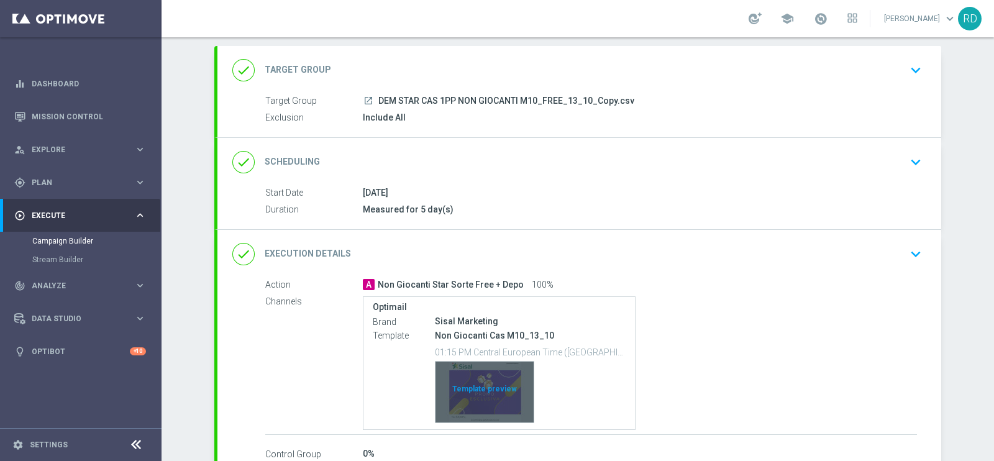
click at [473, 385] on div "Template preview" at bounding box center [484, 391] width 98 height 61
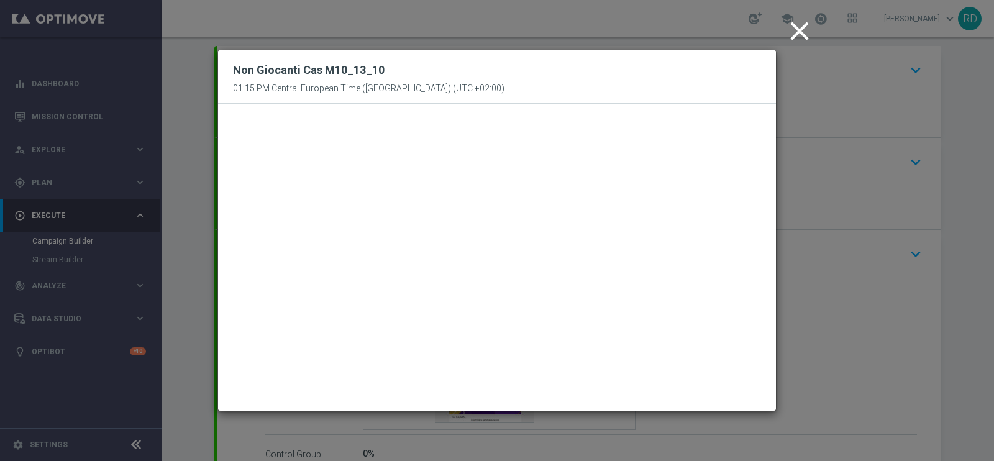
click at [808, 29] on icon "close" at bounding box center [799, 31] width 31 height 31
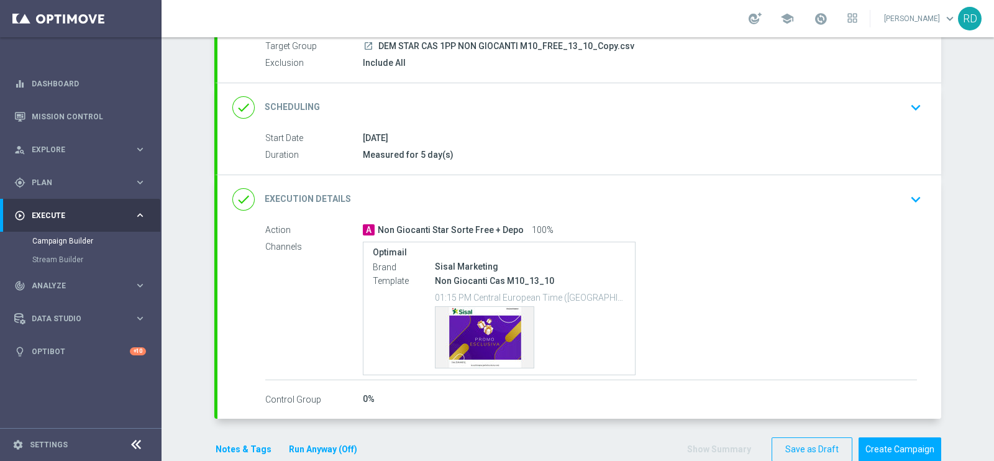
scroll to position [143, 0]
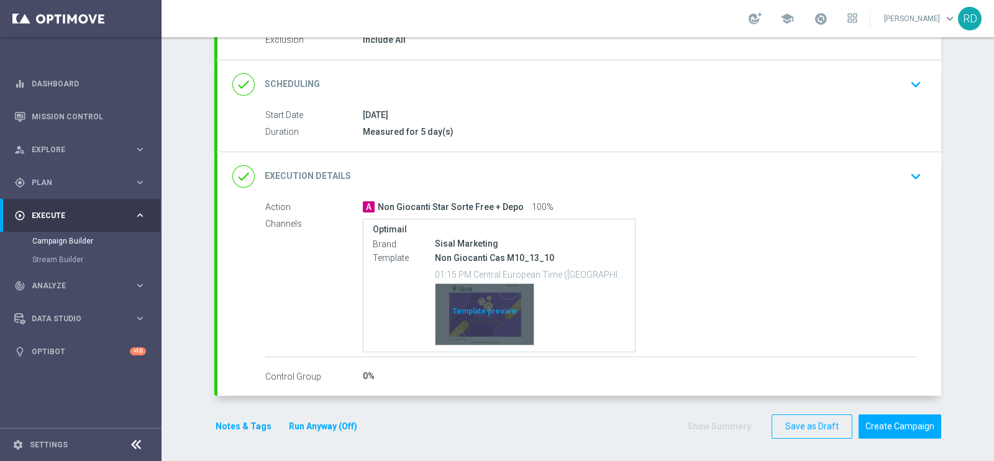
click at [462, 320] on div "Template preview" at bounding box center [484, 314] width 98 height 61
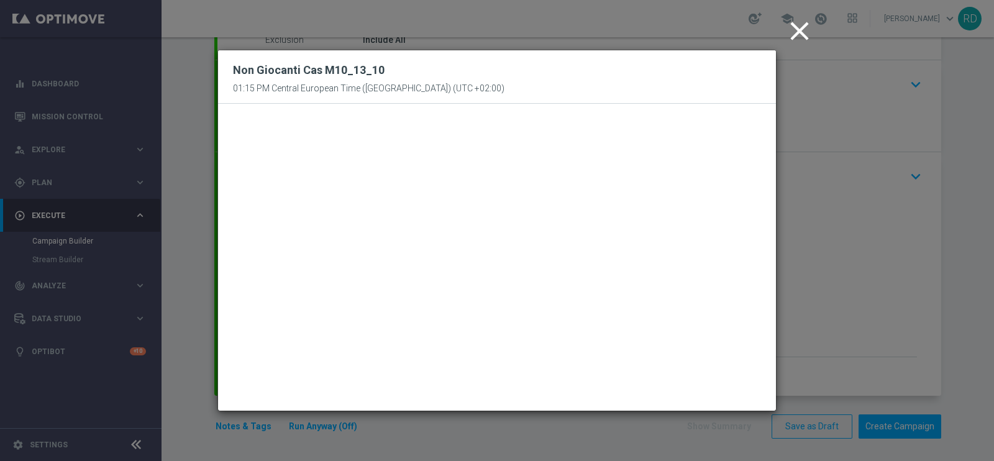
click at [791, 26] on icon "close" at bounding box center [799, 31] width 31 height 31
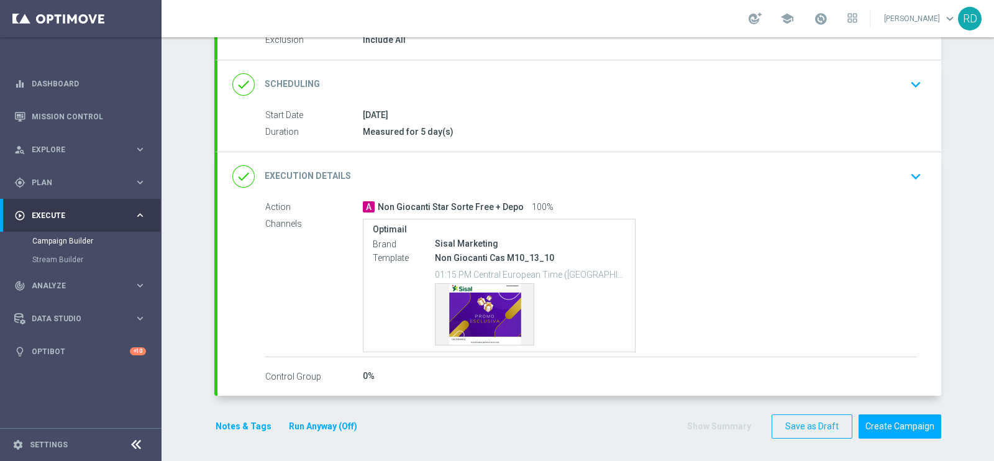
click at [239, 427] on button "Notes & Tags" at bounding box center [243, 427] width 58 height 16
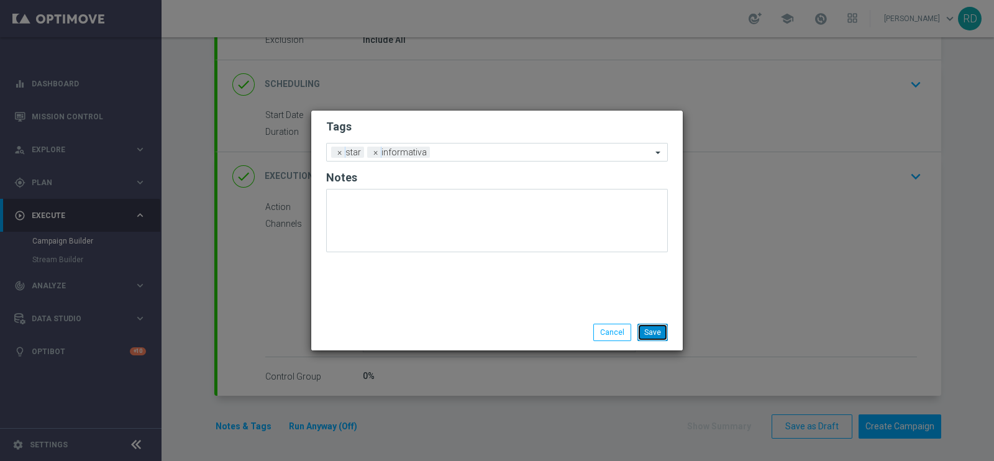
click at [655, 330] on button "Save" at bounding box center [652, 332] width 30 height 17
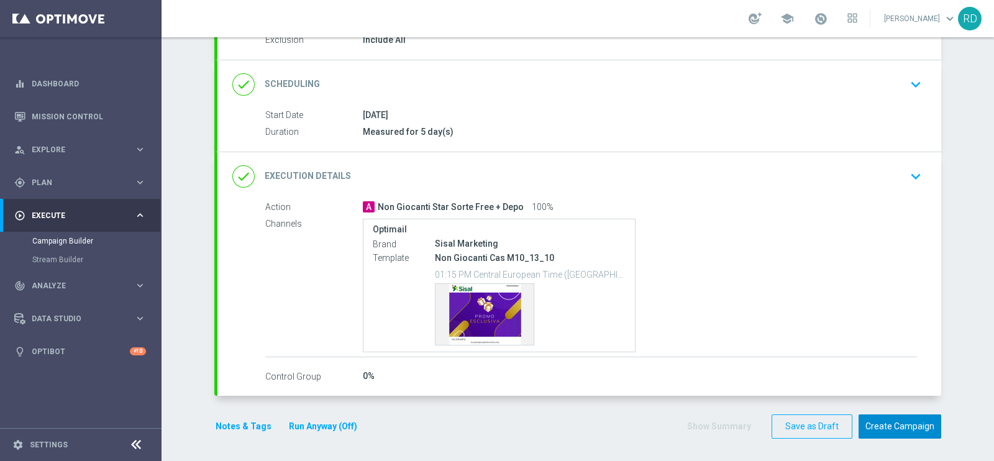
click at [928, 427] on button "Create Campaign" at bounding box center [899, 426] width 83 height 24
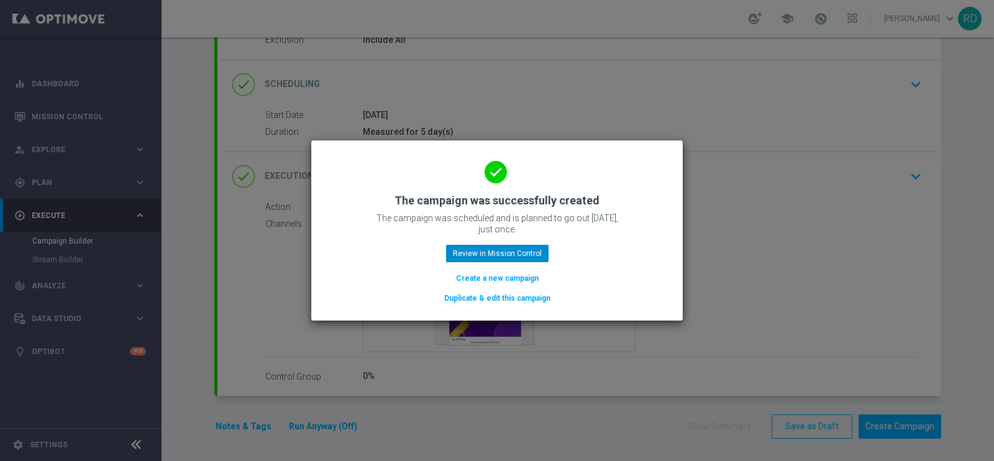
drag, startPoint x: 456, startPoint y: 263, endPoint x: 457, endPoint y: 252, distance: 10.6
click at [457, 252] on div "done The campaign was successfully created The campaign was scheduled and is pl…" at bounding box center [497, 228] width 342 height 153
click at [458, 252] on button "Review in Mission Control" at bounding box center [497, 253] width 102 height 17
